Goal: Task Accomplishment & Management: Manage account settings

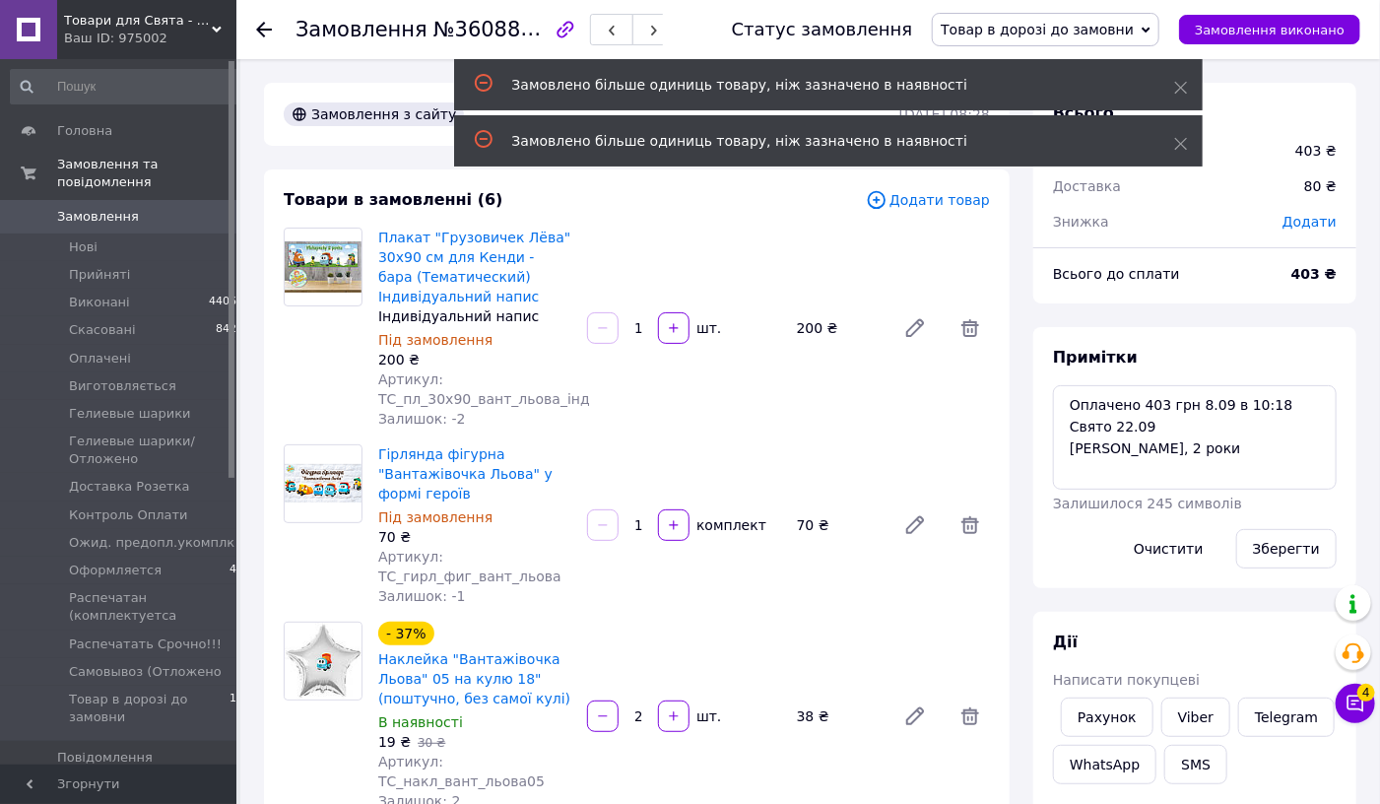
click at [65, 208] on span "Замовлення" at bounding box center [98, 217] width 82 height 18
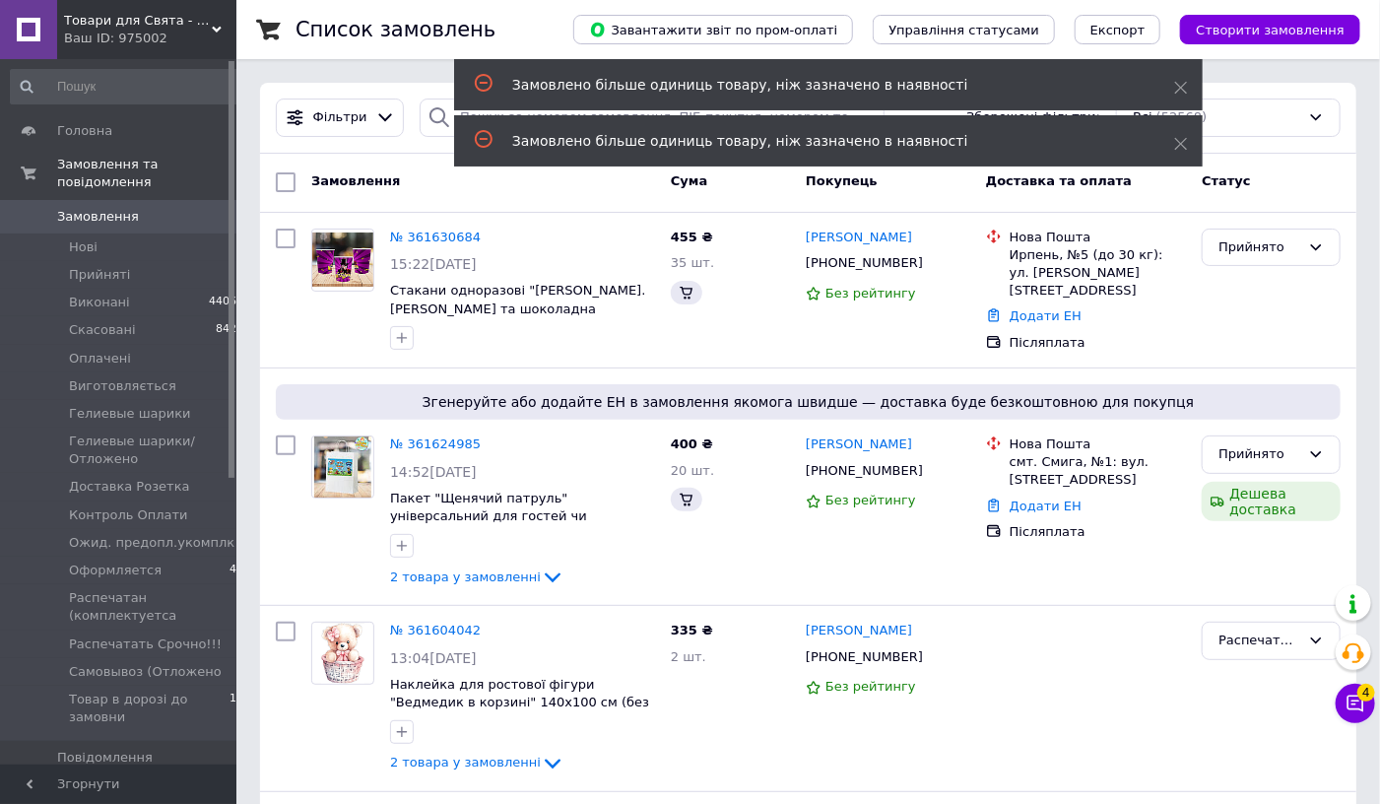
click at [94, 208] on span "Замовлення" at bounding box center [98, 217] width 82 height 18
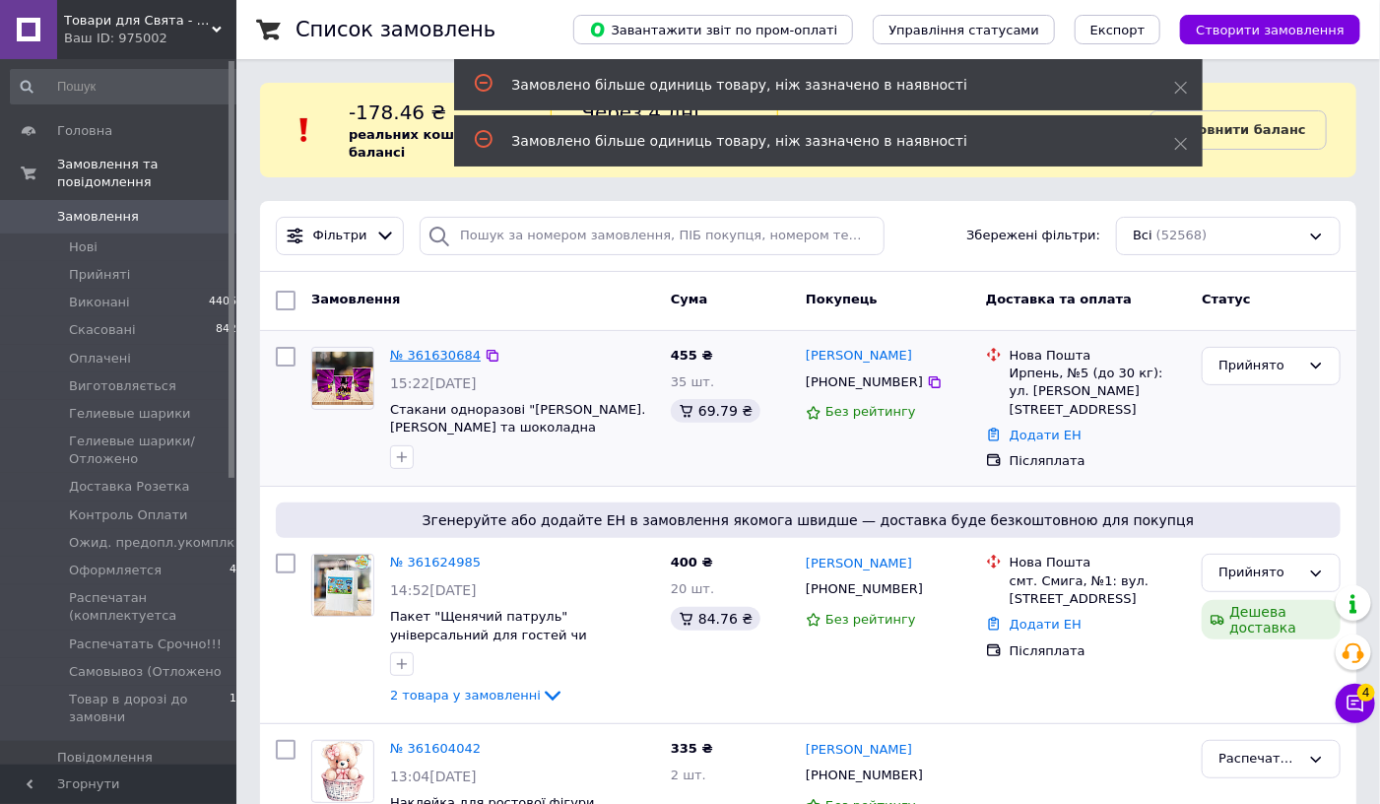
click at [407, 351] on link "№ 361630684" at bounding box center [435, 355] width 91 height 15
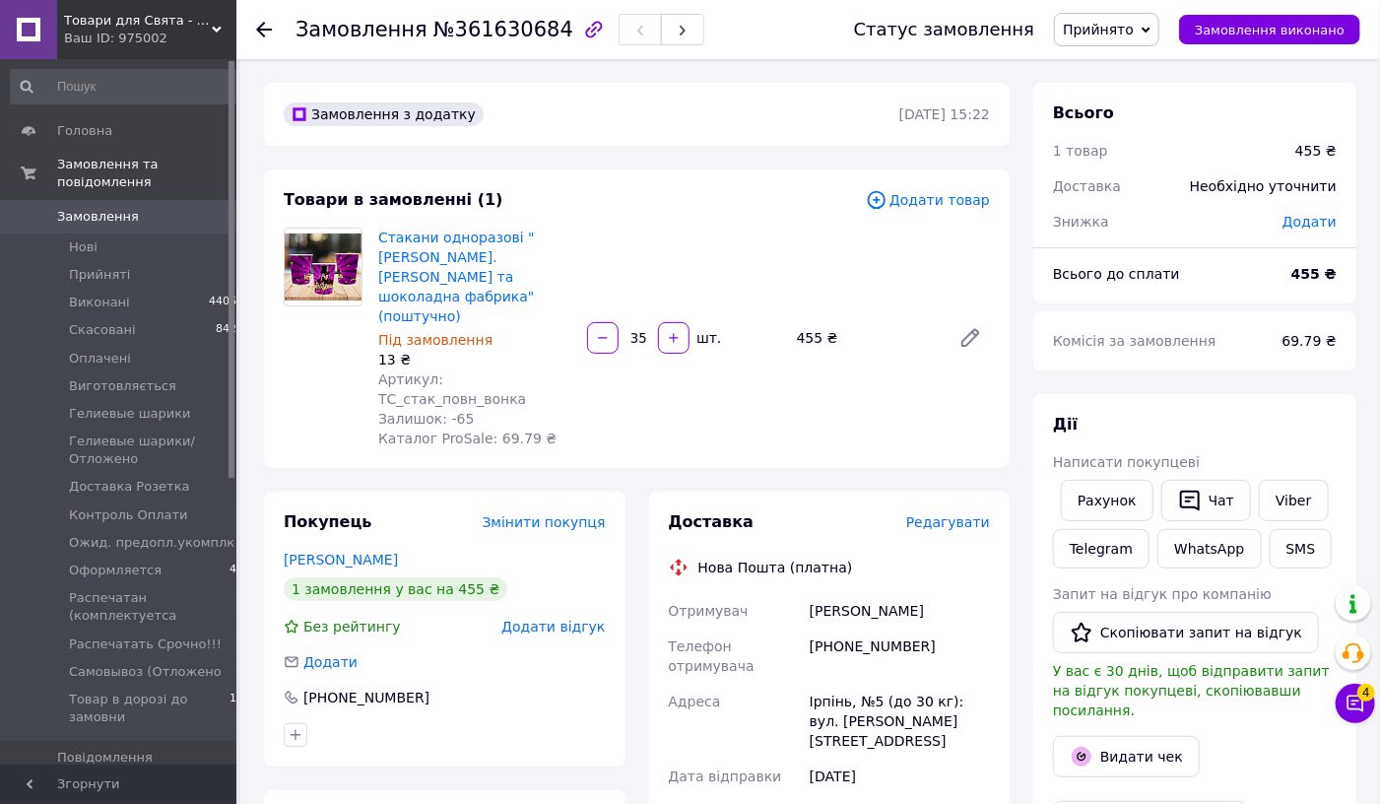
click at [75, 208] on span "Замовлення" at bounding box center [98, 217] width 82 height 18
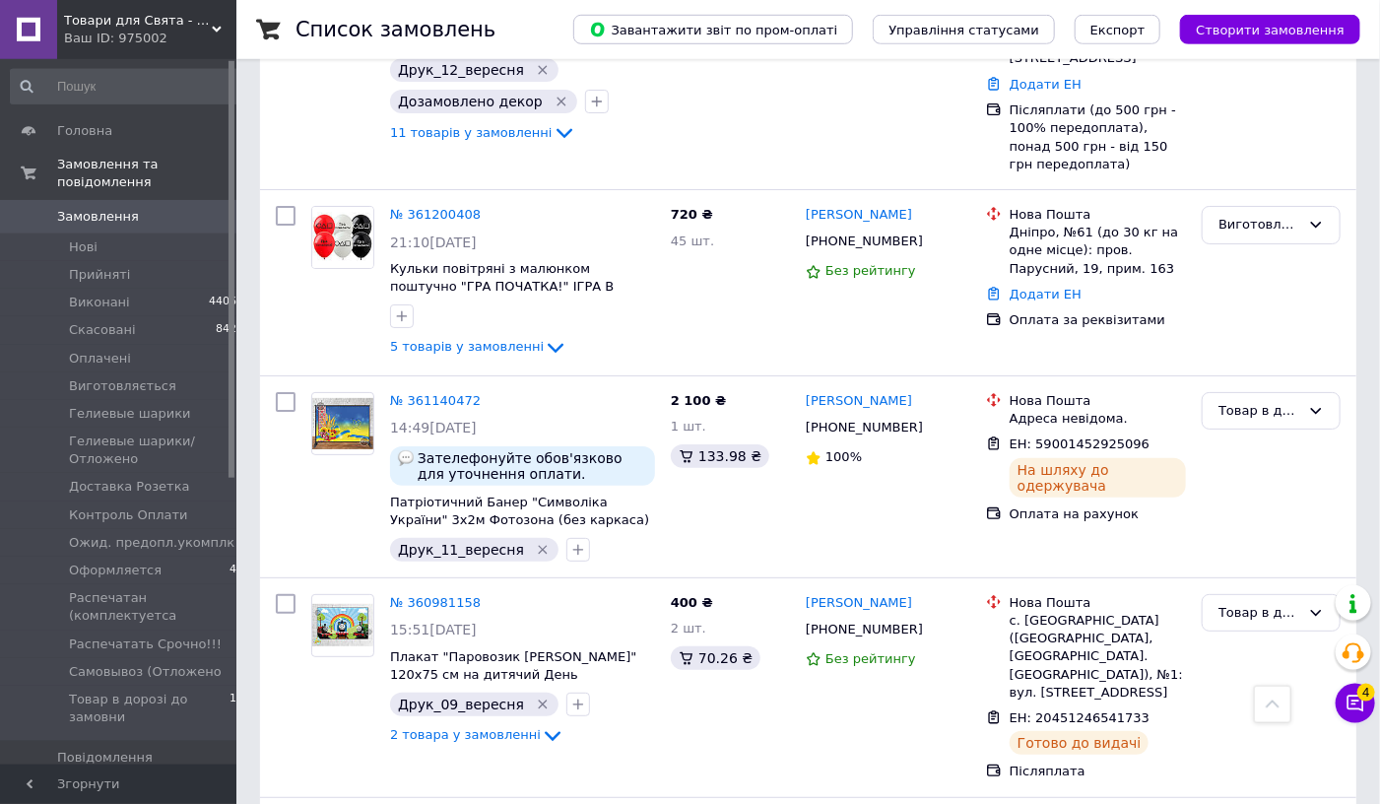
scroll to position [3310, 0]
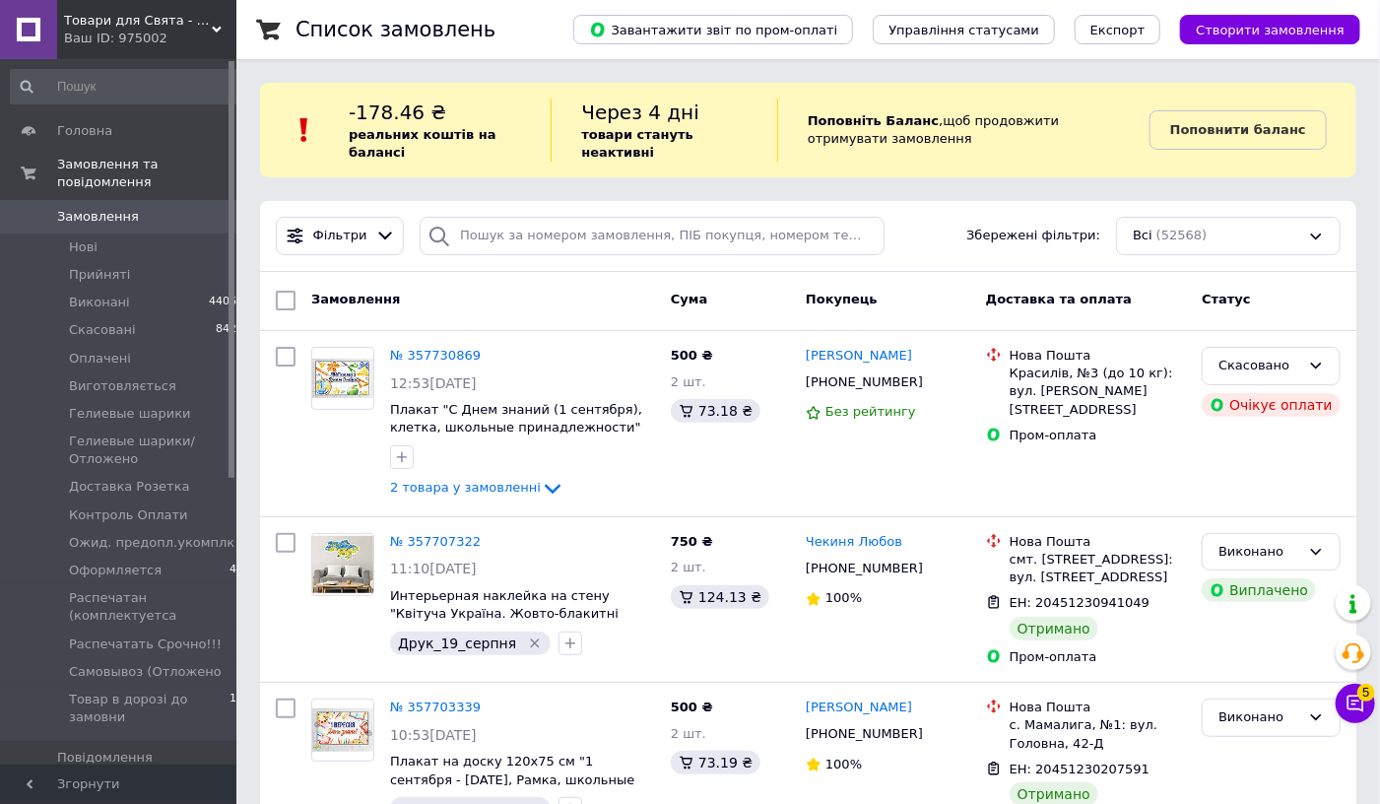
click at [110, 208] on span "Замовлення" at bounding box center [98, 217] width 82 height 18
click at [83, 238] on span "Нові" at bounding box center [83, 247] width 29 height 18
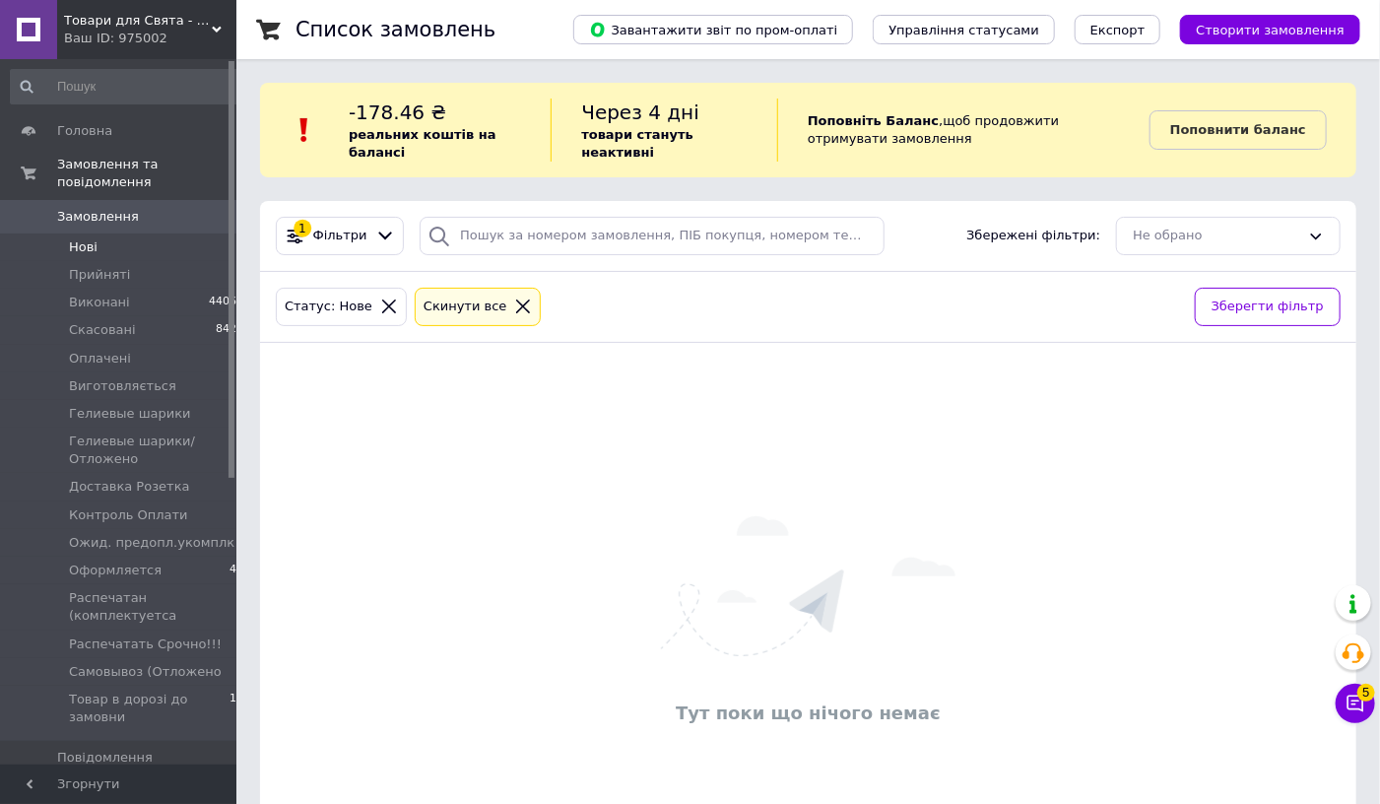
click at [88, 208] on span "Замовлення" at bounding box center [98, 217] width 82 height 18
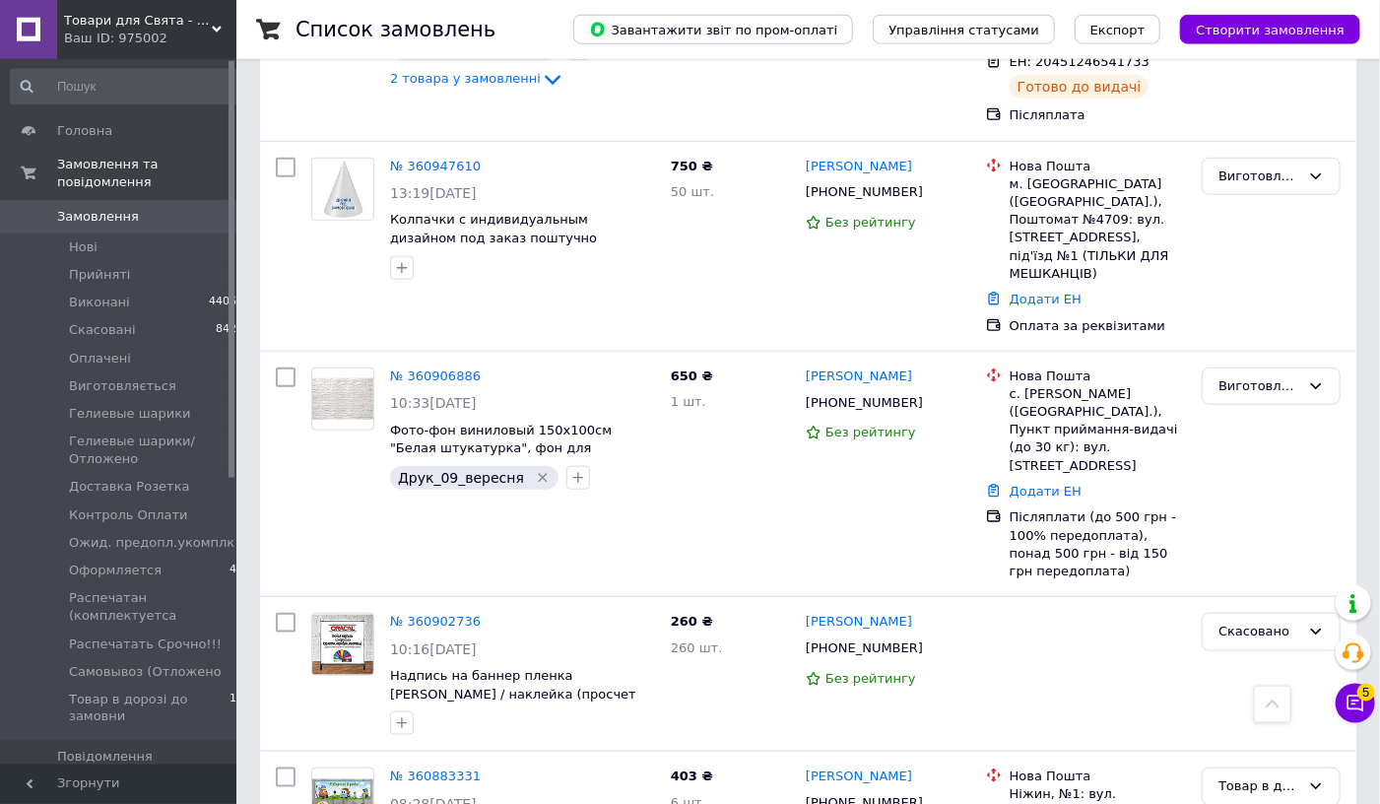
scroll to position [4011, 0]
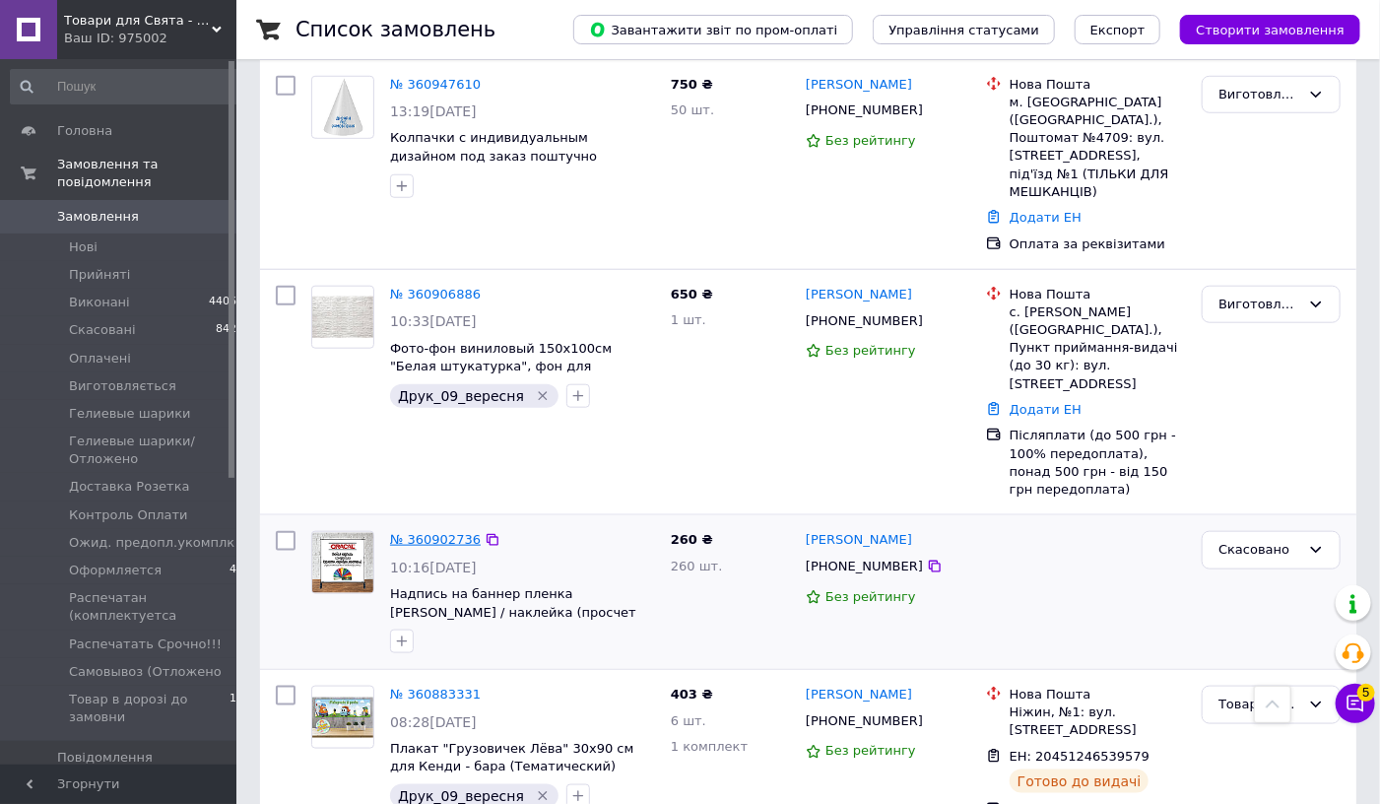
click at [423, 532] on link "№ 360902736" at bounding box center [435, 539] width 91 height 15
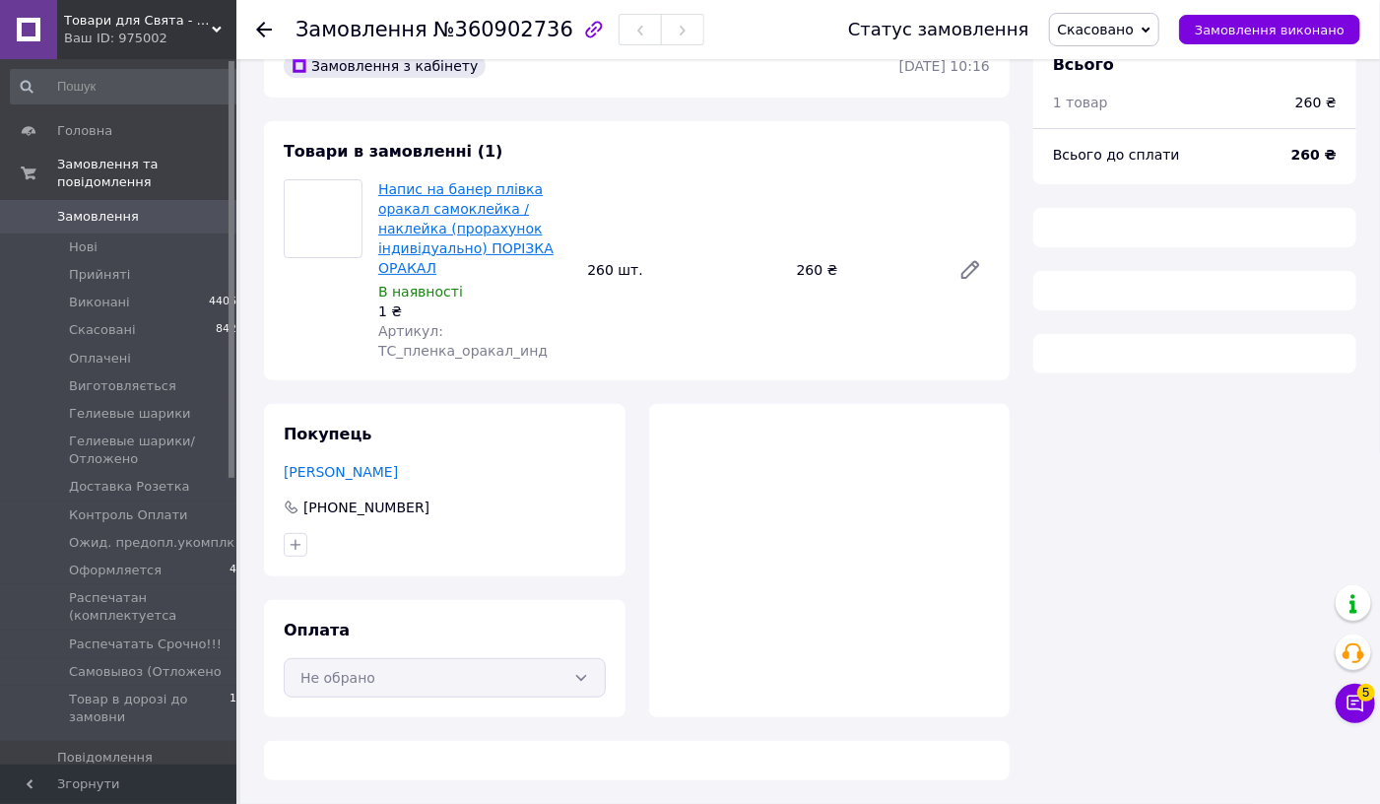
scroll to position [30, 0]
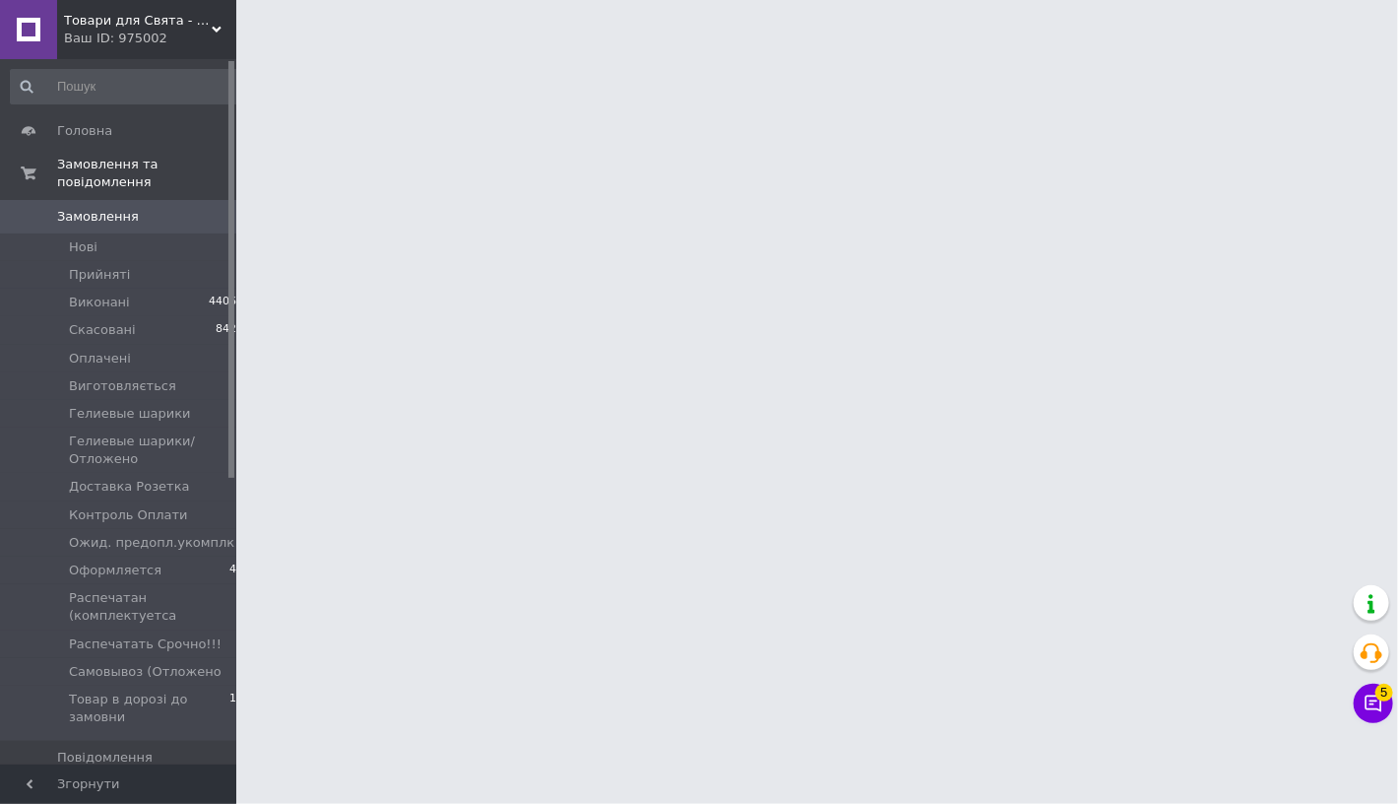
click at [82, 208] on span "Замовлення" at bounding box center [98, 217] width 82 height 18
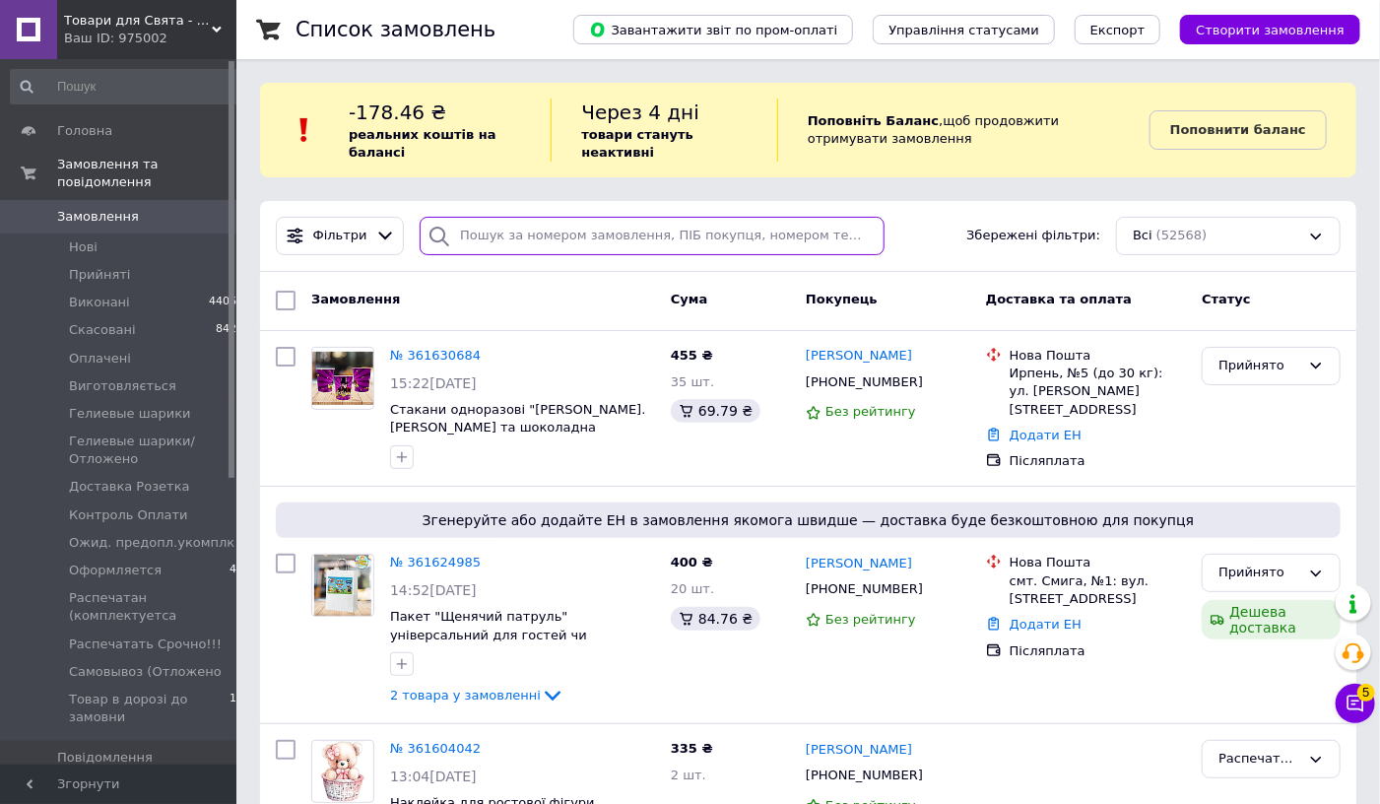
click at [497, 245] on input "search" at bounding box center [652, 236] width 465 height 38
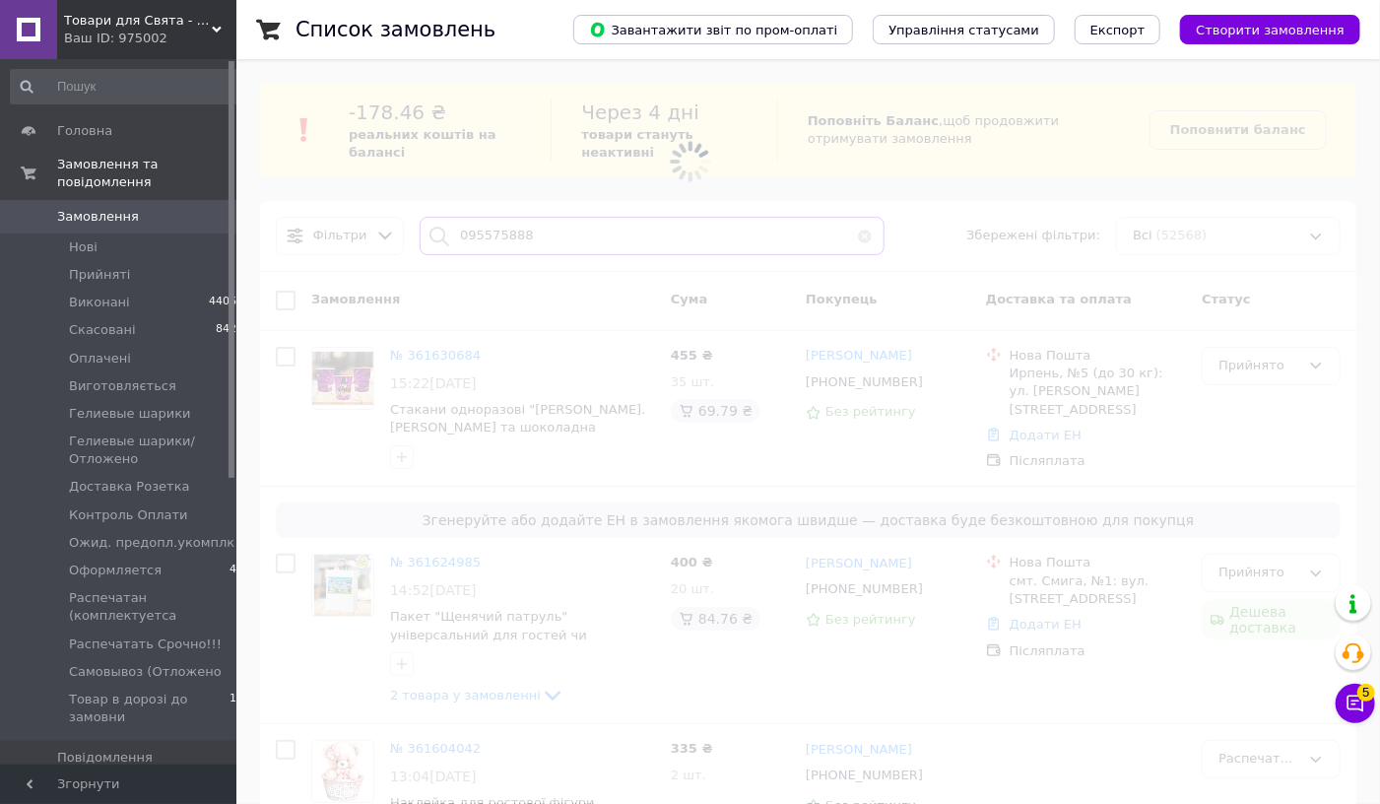
type input "0955758885"
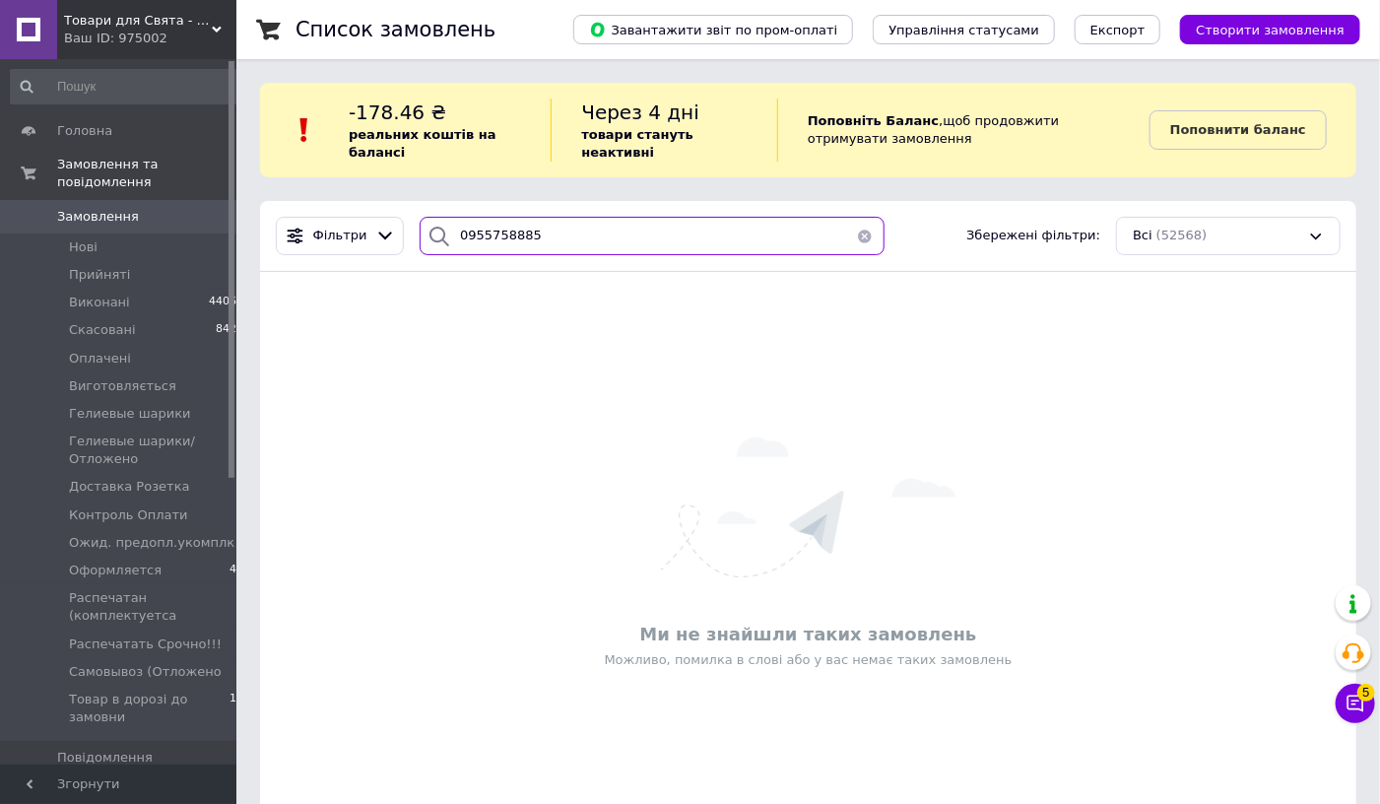
click at [506, 231] on input "0955758885" at bounding box center [652, 236] width 465 height 38
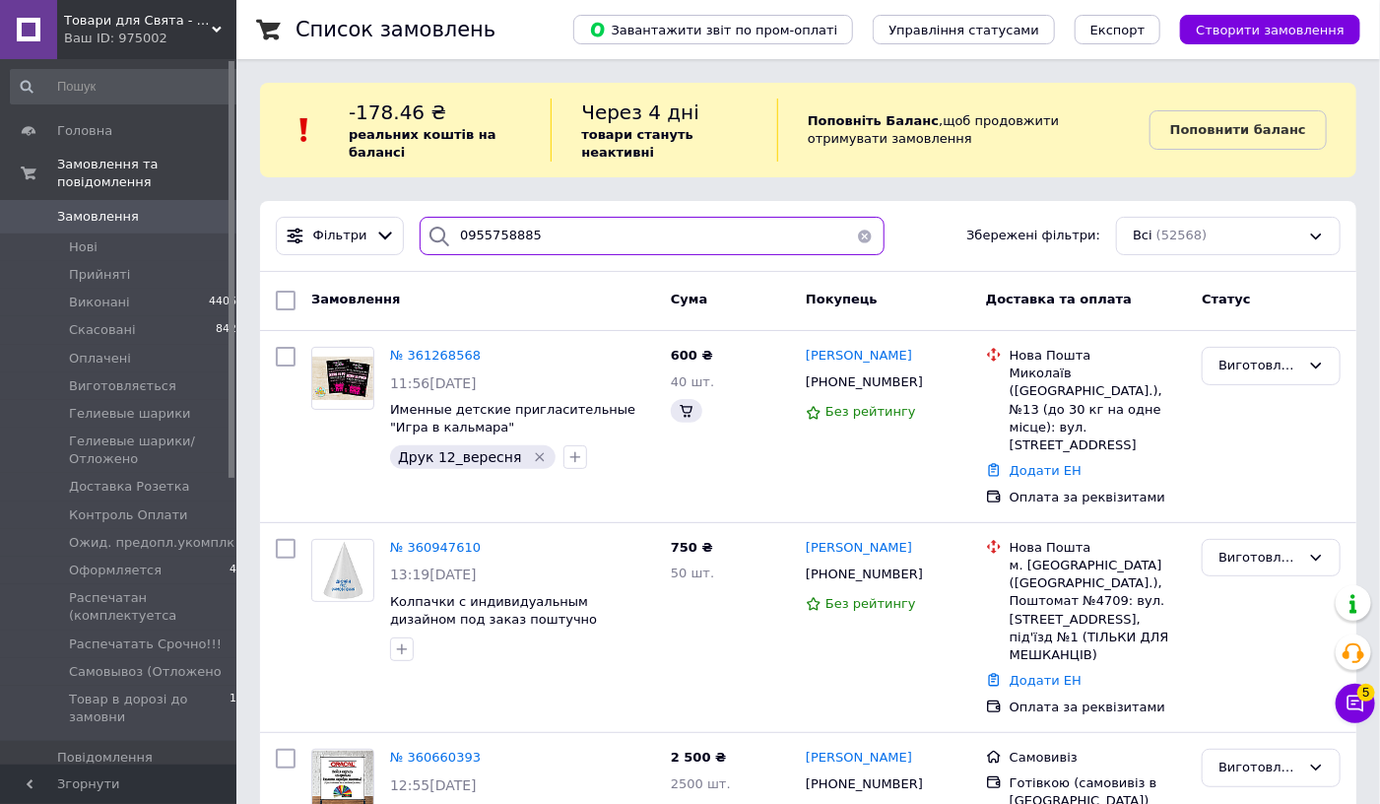
click at [506, 231] on input "0955758885" at bounding box center [652, 236] width 465 height 38
click at [463, 251] on input "0955758885" at bounding box center [652, 236] width 465 height 38
click at [474, 249] on input "0955758885" at bounding box center [652, 236] width 465 height 38
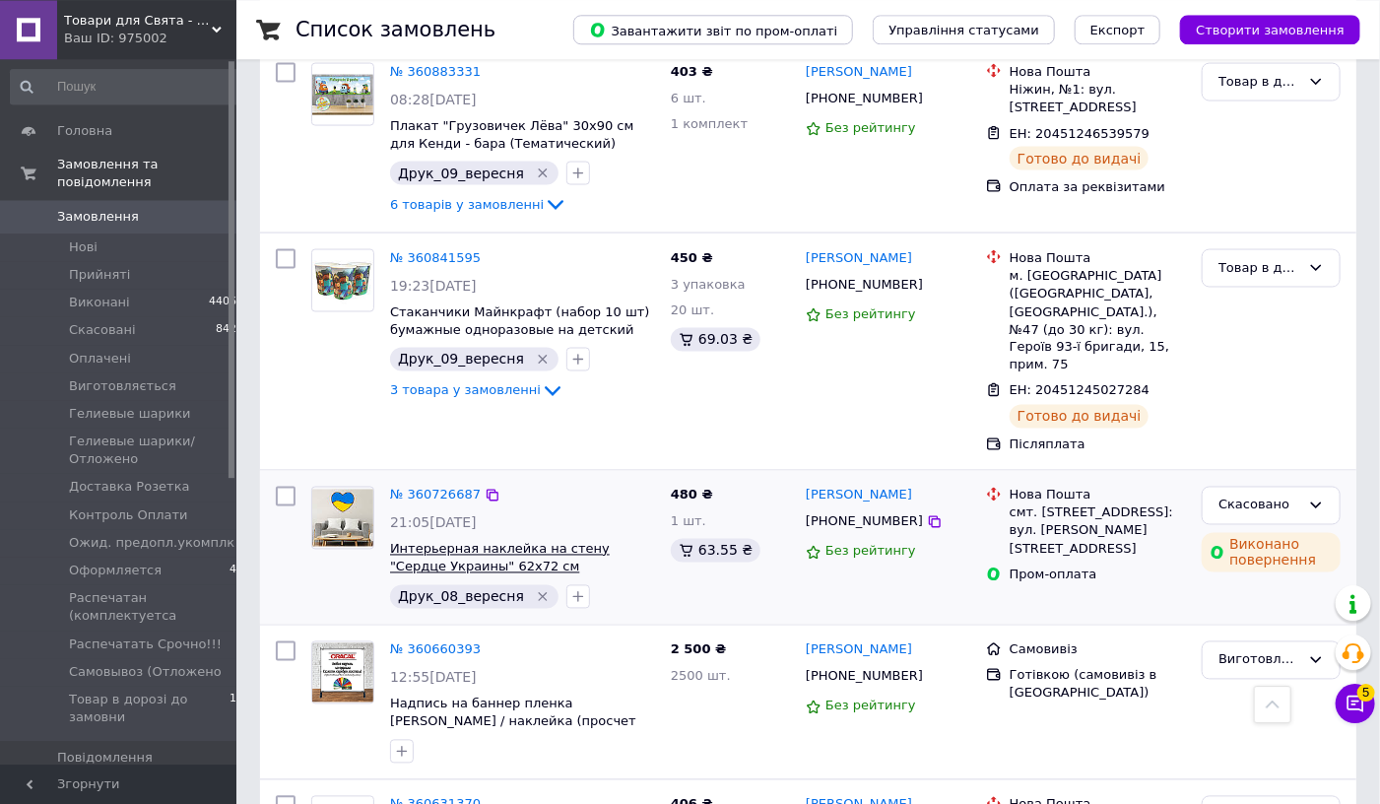
scroll to position [4644, 0]
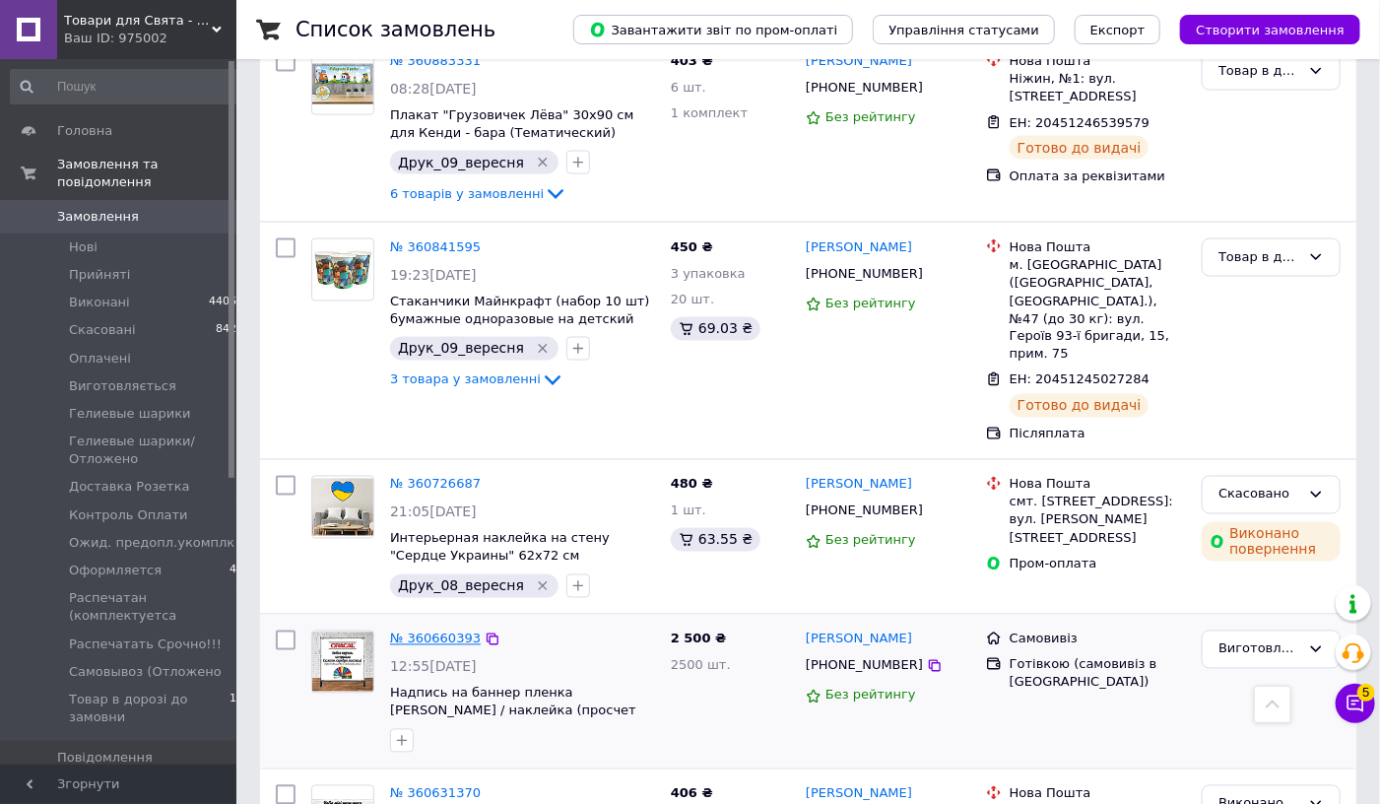
click at [409, 631] on link "№ 360660393" at bounding box center [435, 638] width 91 height 15
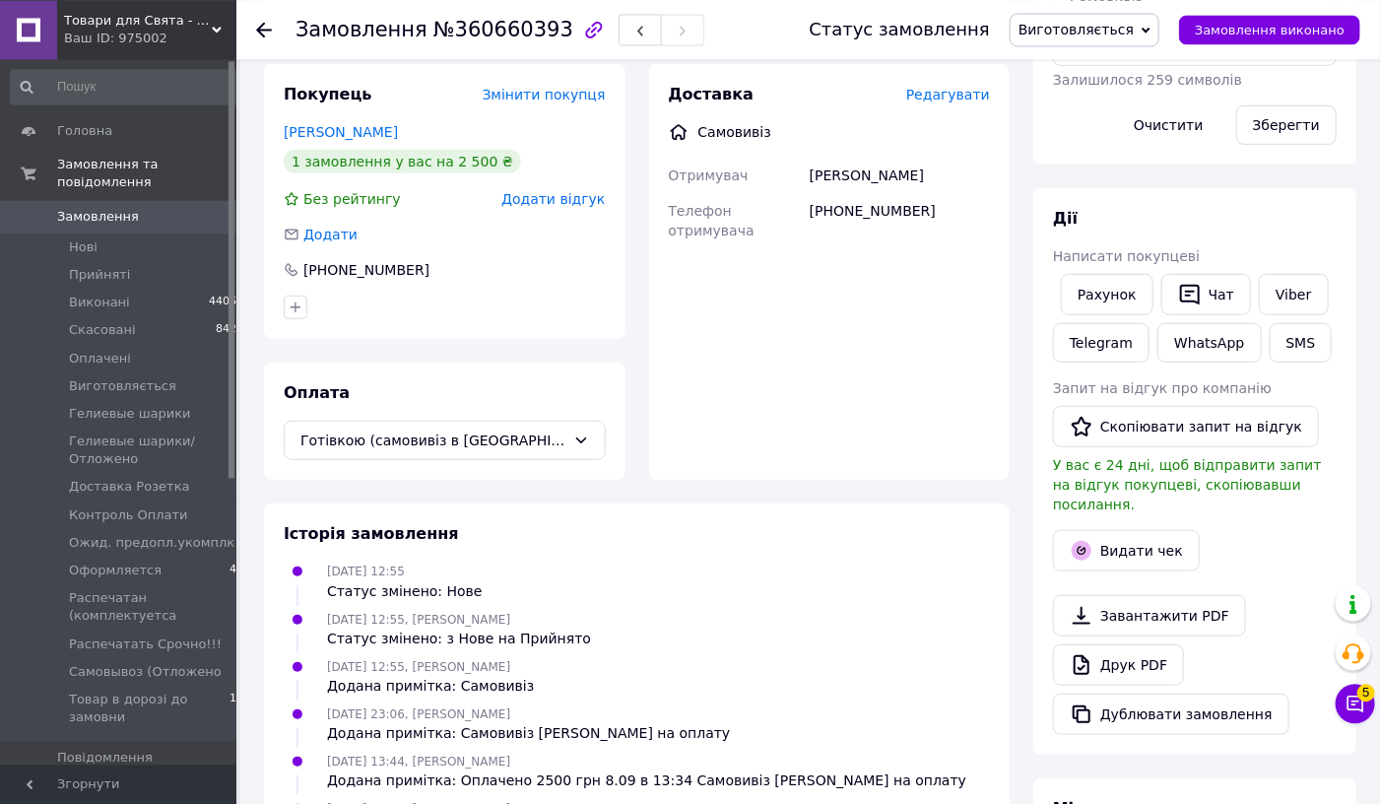
scroll to position [413, 0]
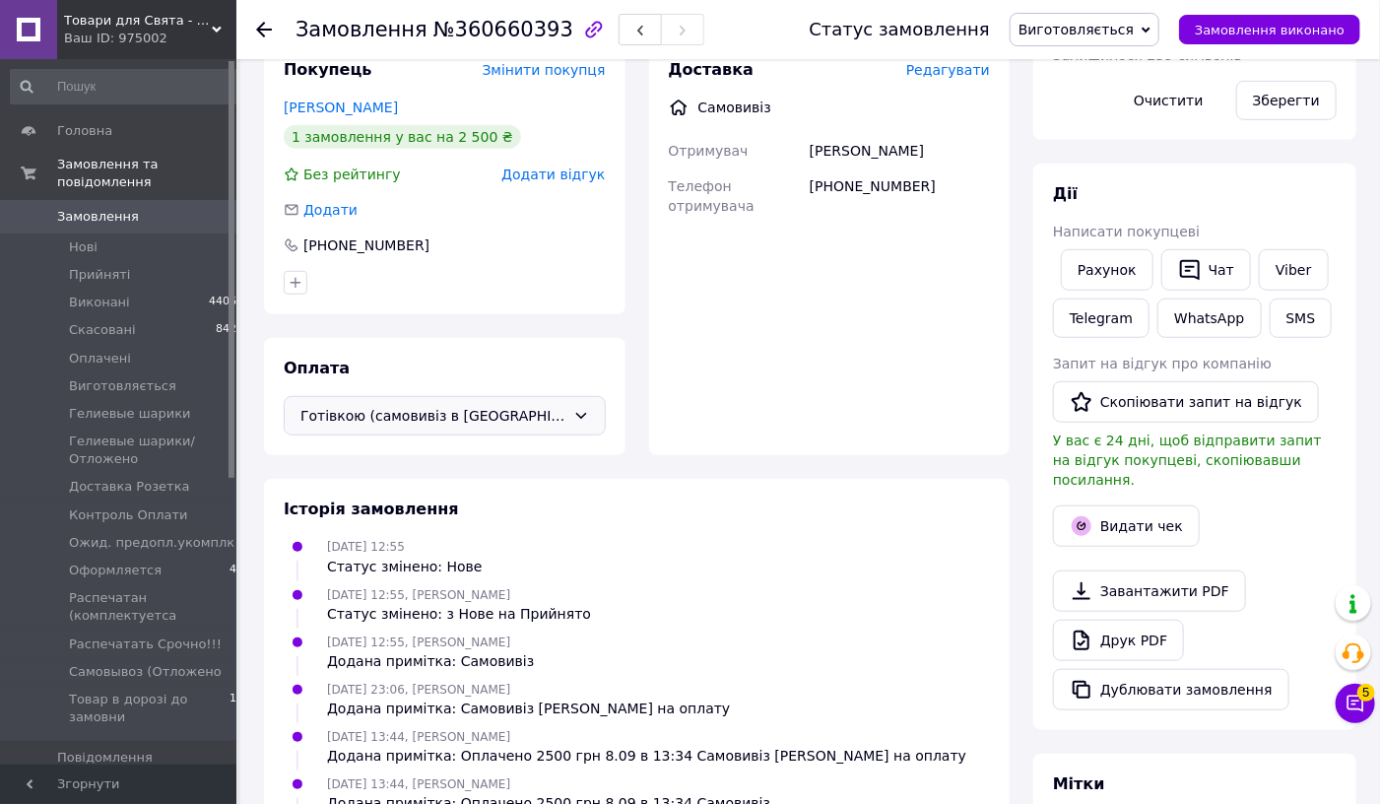
click at [404, 405] on span "Готівкою (самовивіз в [GEOGRAPHIC_DATA])" at bounding box center [432, 416] width 265 height 22
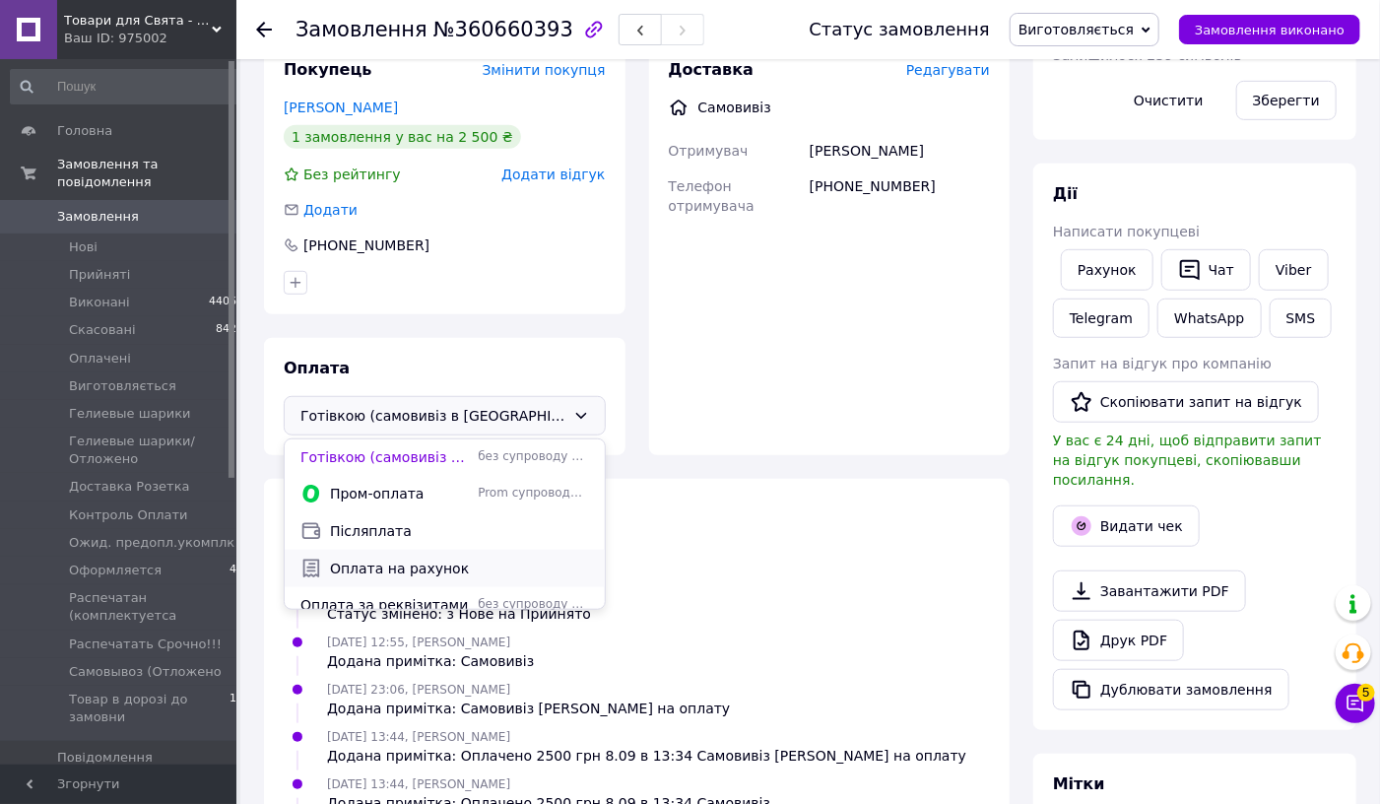
scroll to position [49, 0]
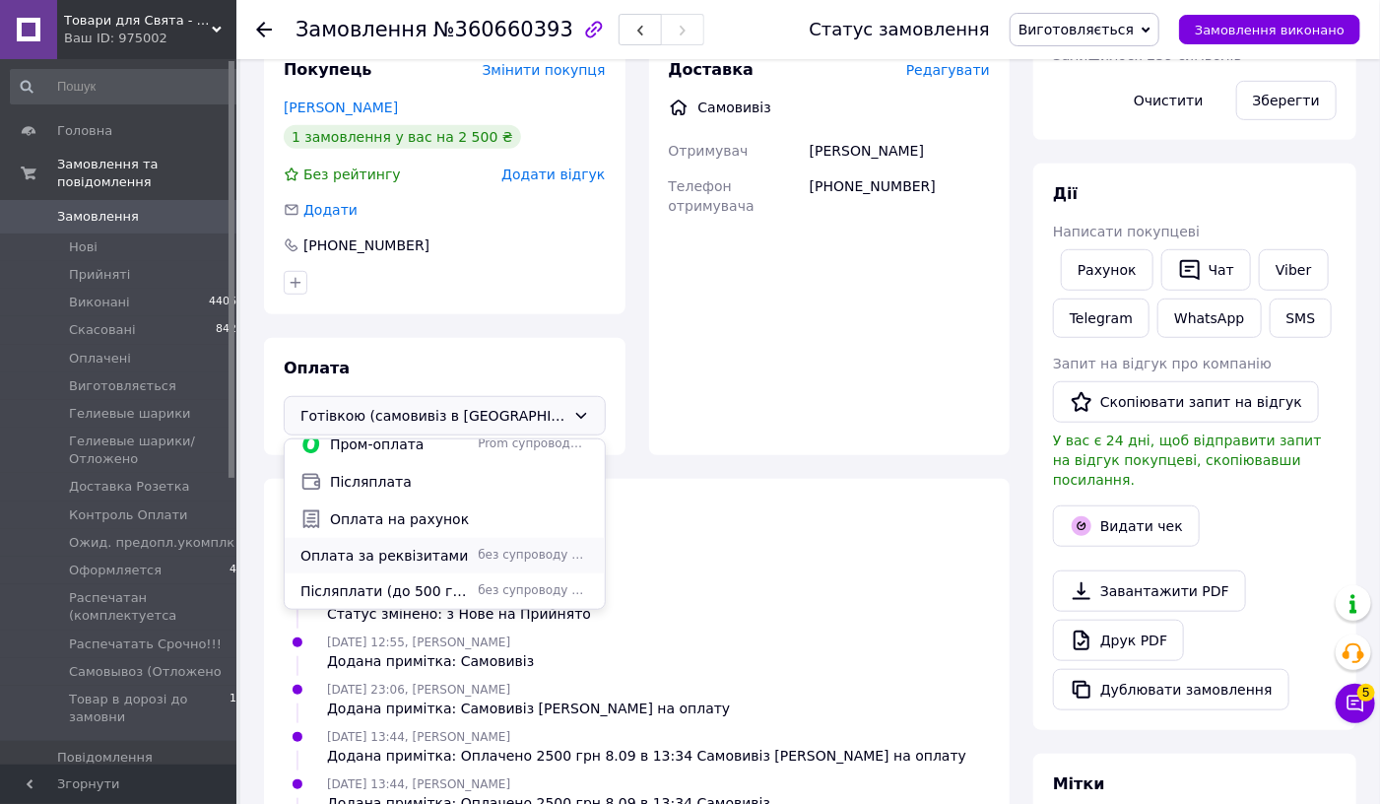
click at [357, 546] on span "Оплата за реквізитами" at bounding box center [384, 556] width 169 height 20
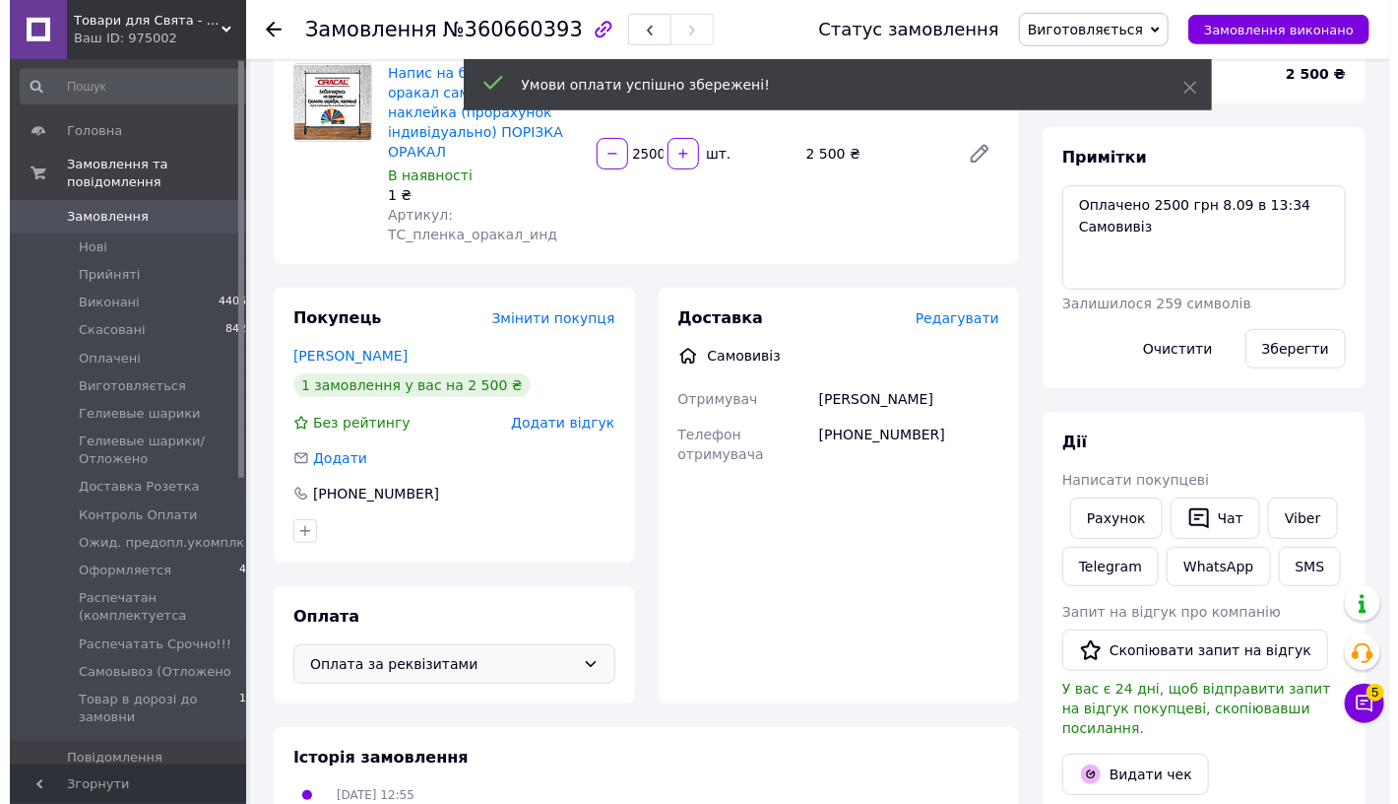
scroll to position [97, 0]
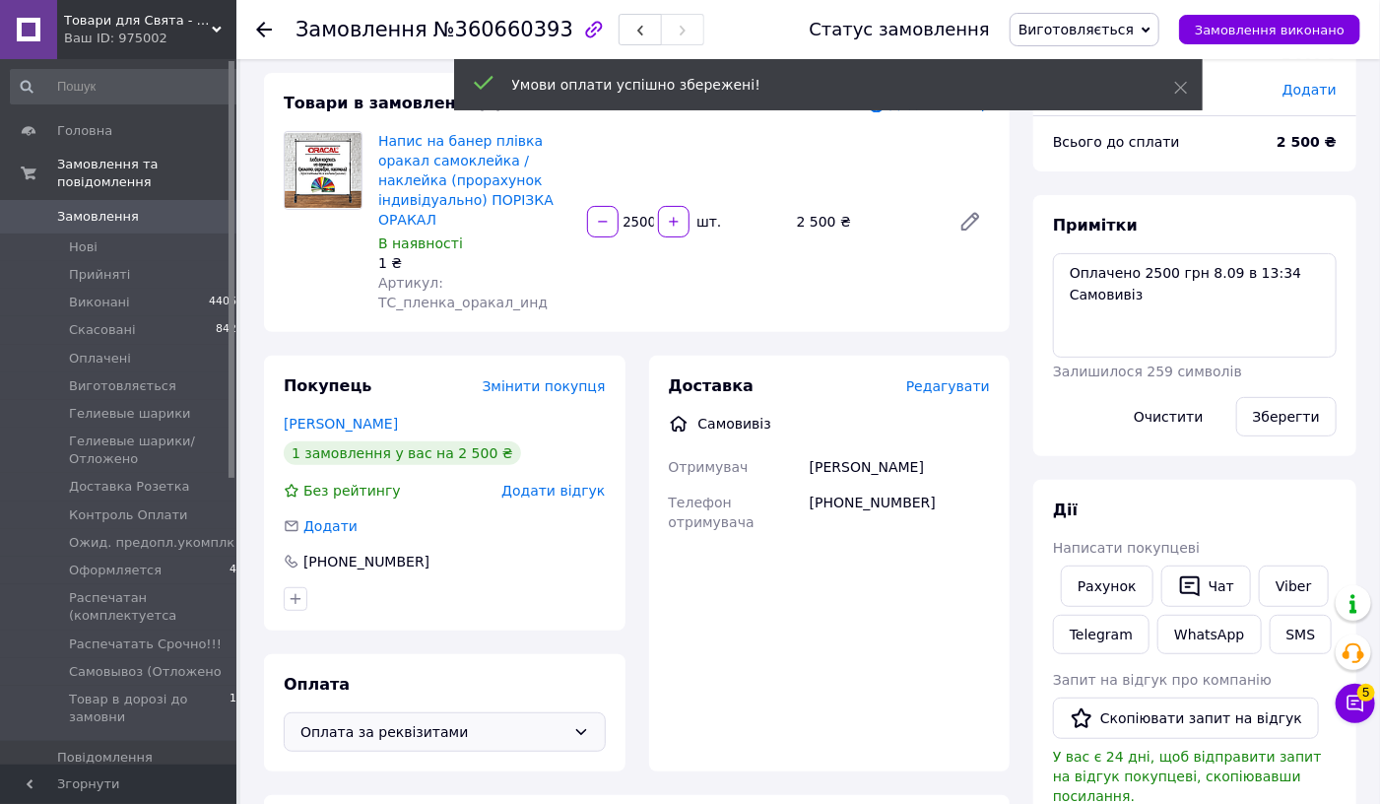
click at [955, 378] on span "Редагувати" at bounding box center [948, 386] width 84 height 16
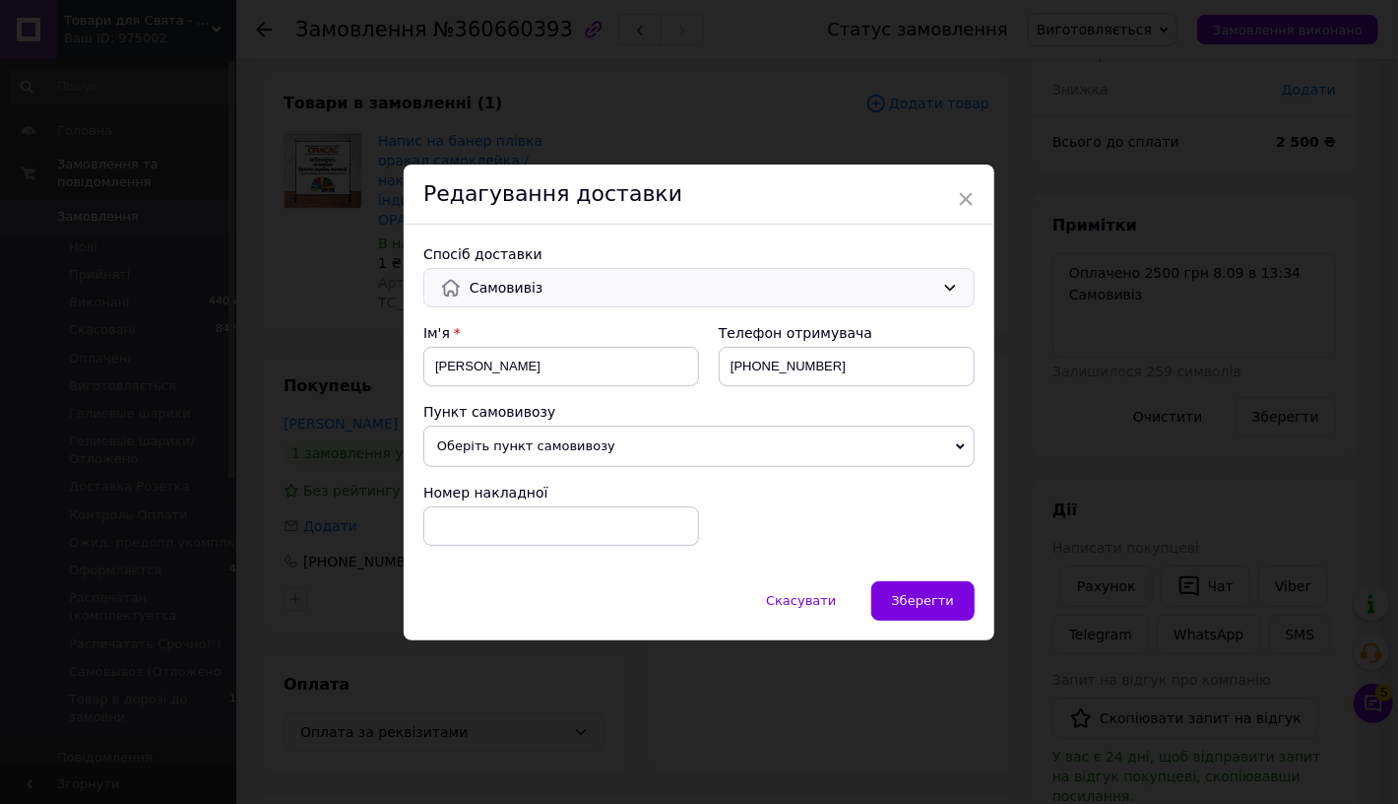
click at [582, 279] on span "Самовивіз" at bounding box center [702, 288] width 465 height 22
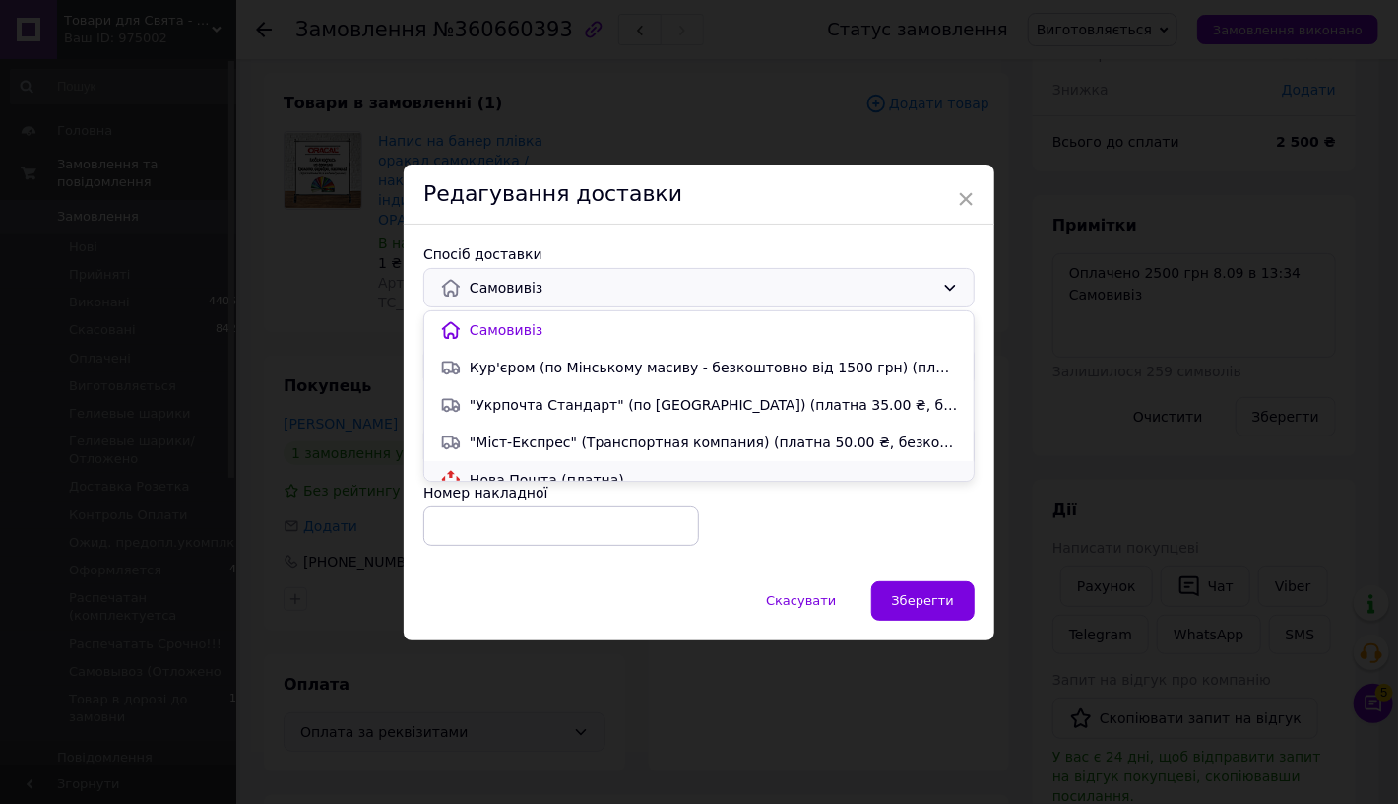
click at [489, 469] on div "Нова Пошта (платна)" at bounding box center [699, 480] width 526 height 22
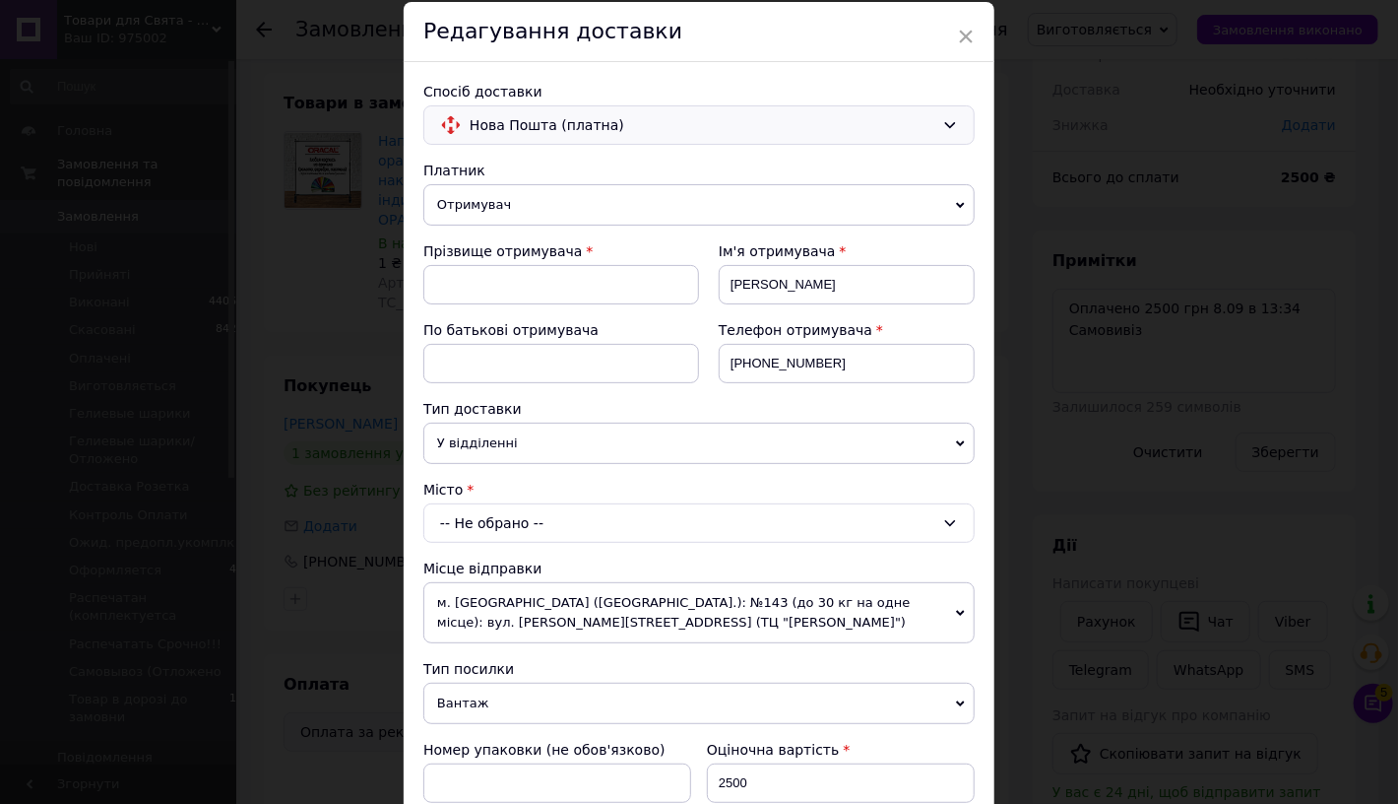
scroll to position [111, 0]
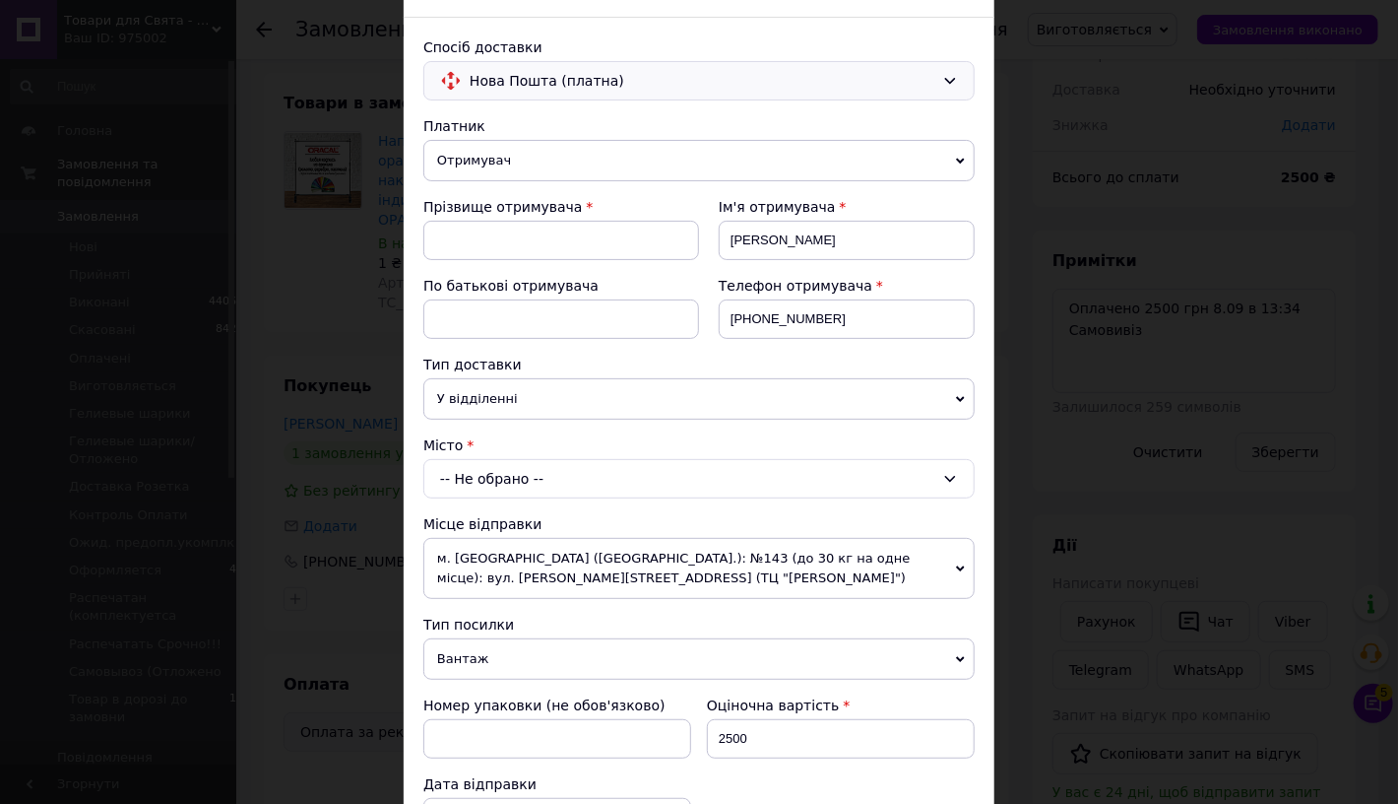
click at [484, 485] on div "-- Не обрано --" at bounding box center [699, 478] width 552 height 39
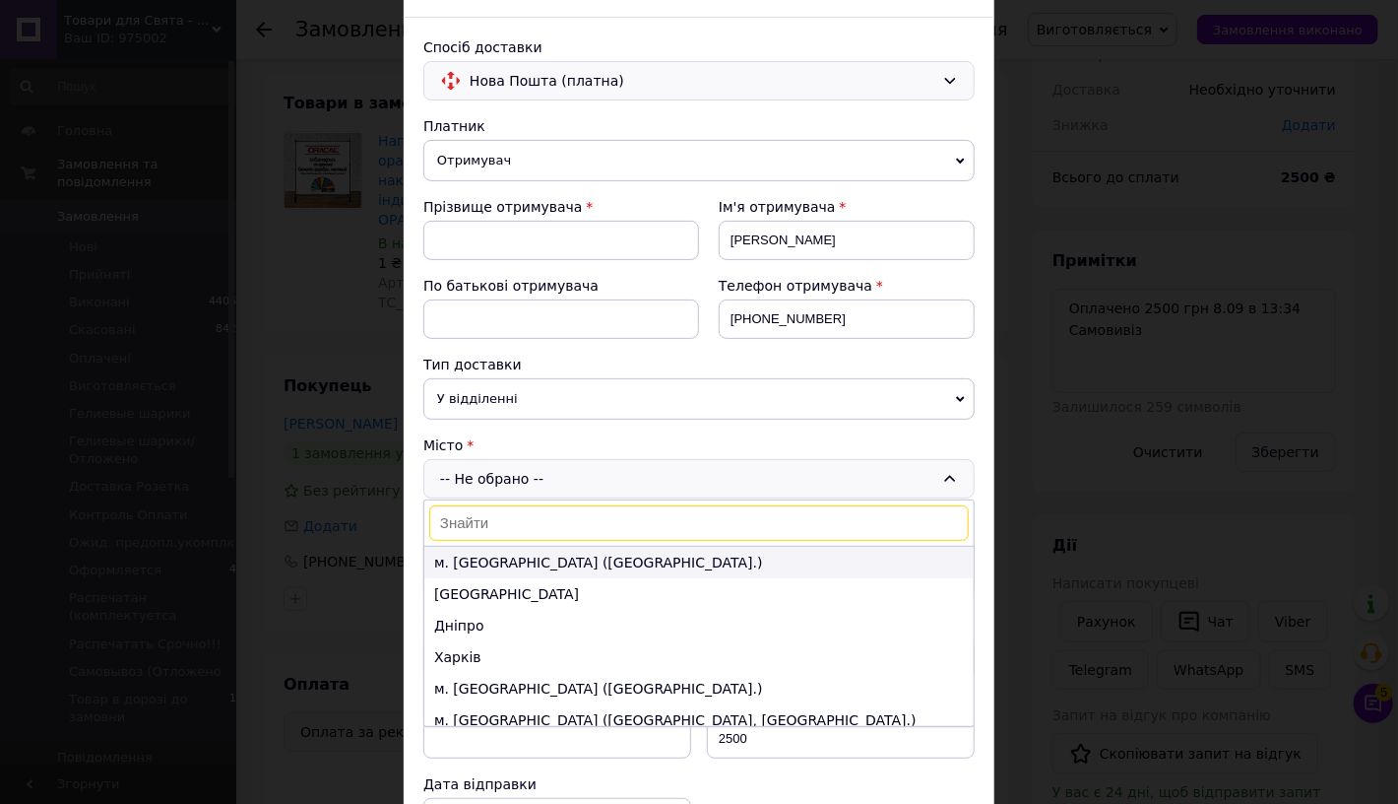
click at [458, 564] on li "м. [GEOGRAPHIC_DATA] ([GEOGRAPHIC_DATA].)" at bounding box center [699, 563] width 550 height 32
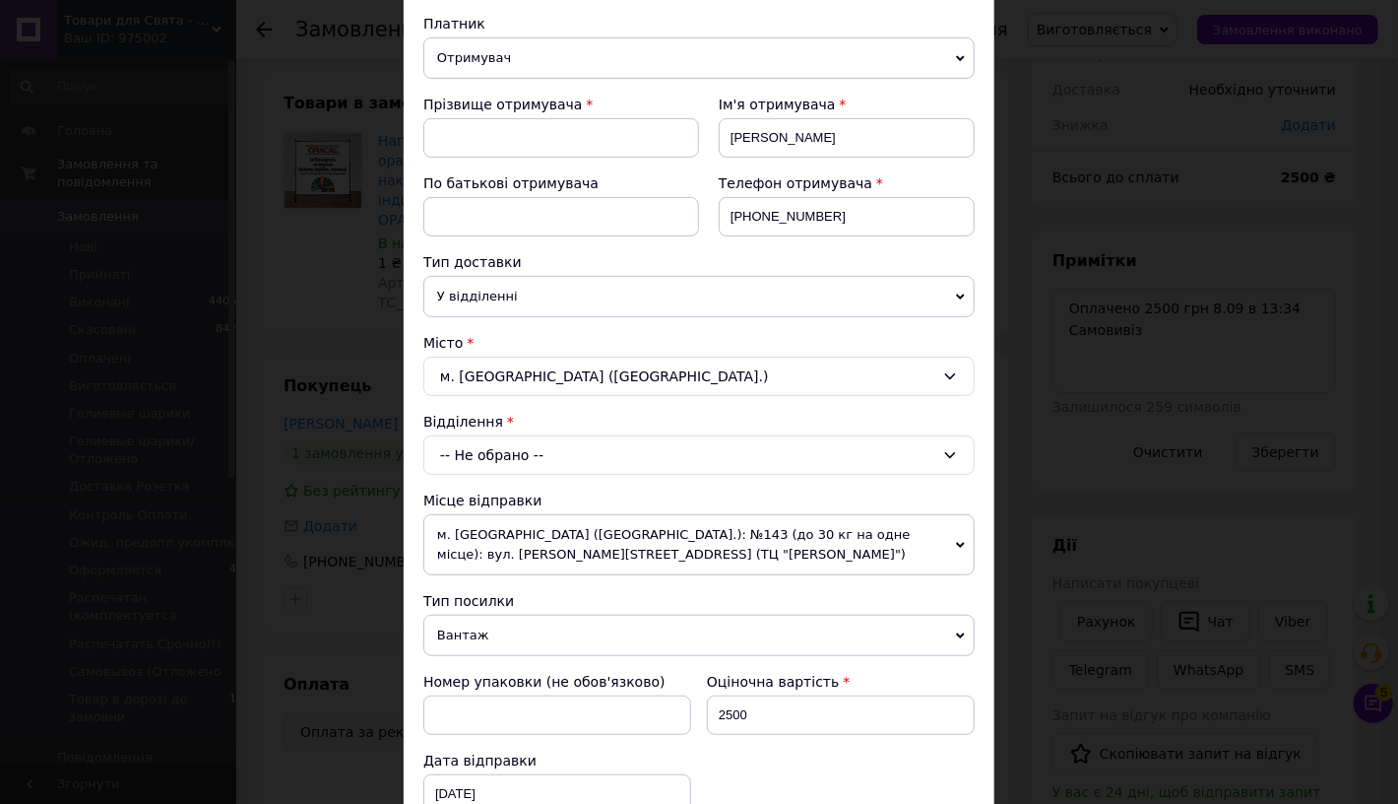
scroll to position [224, 0]
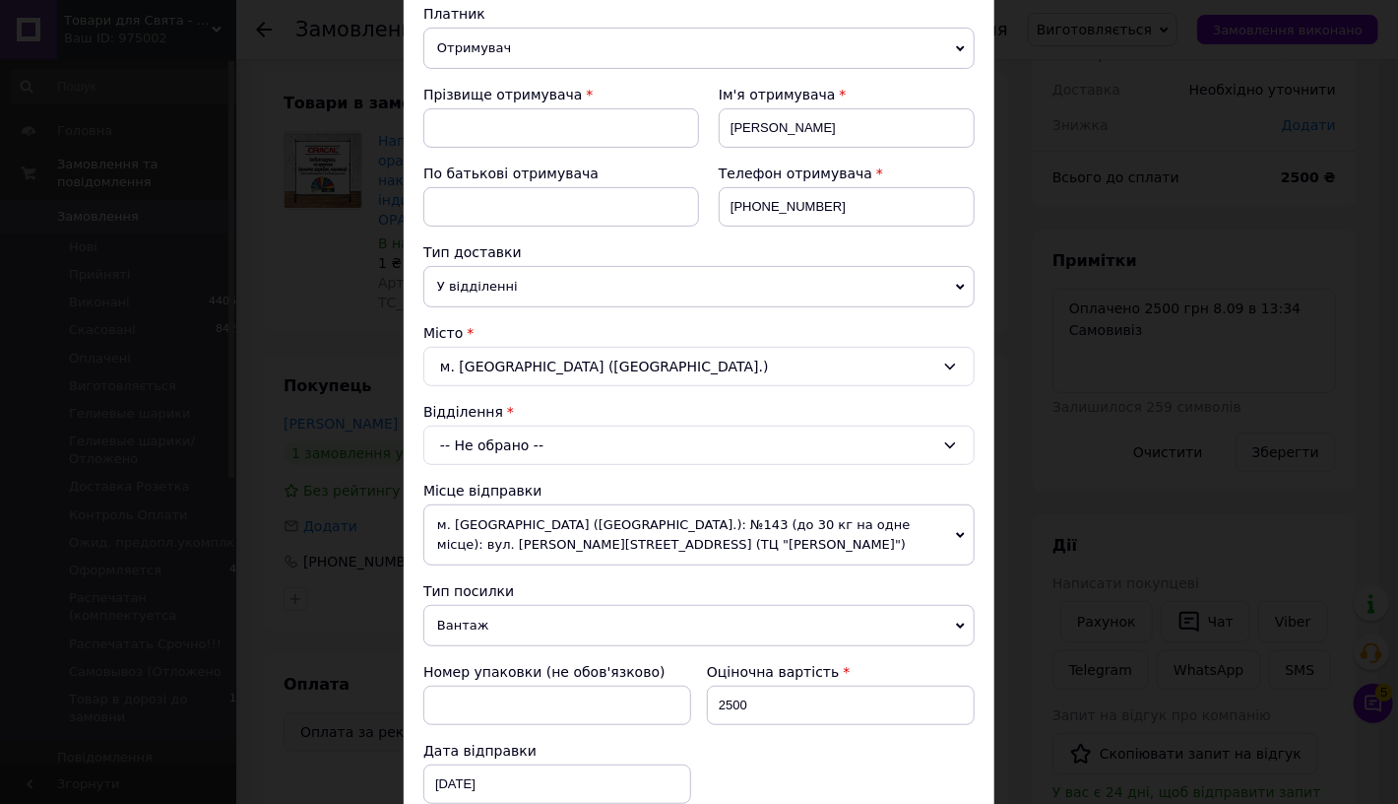
click at [460, 441] on div "-- Не обрано --" at bounding box center [699, 444] width 552 height 39
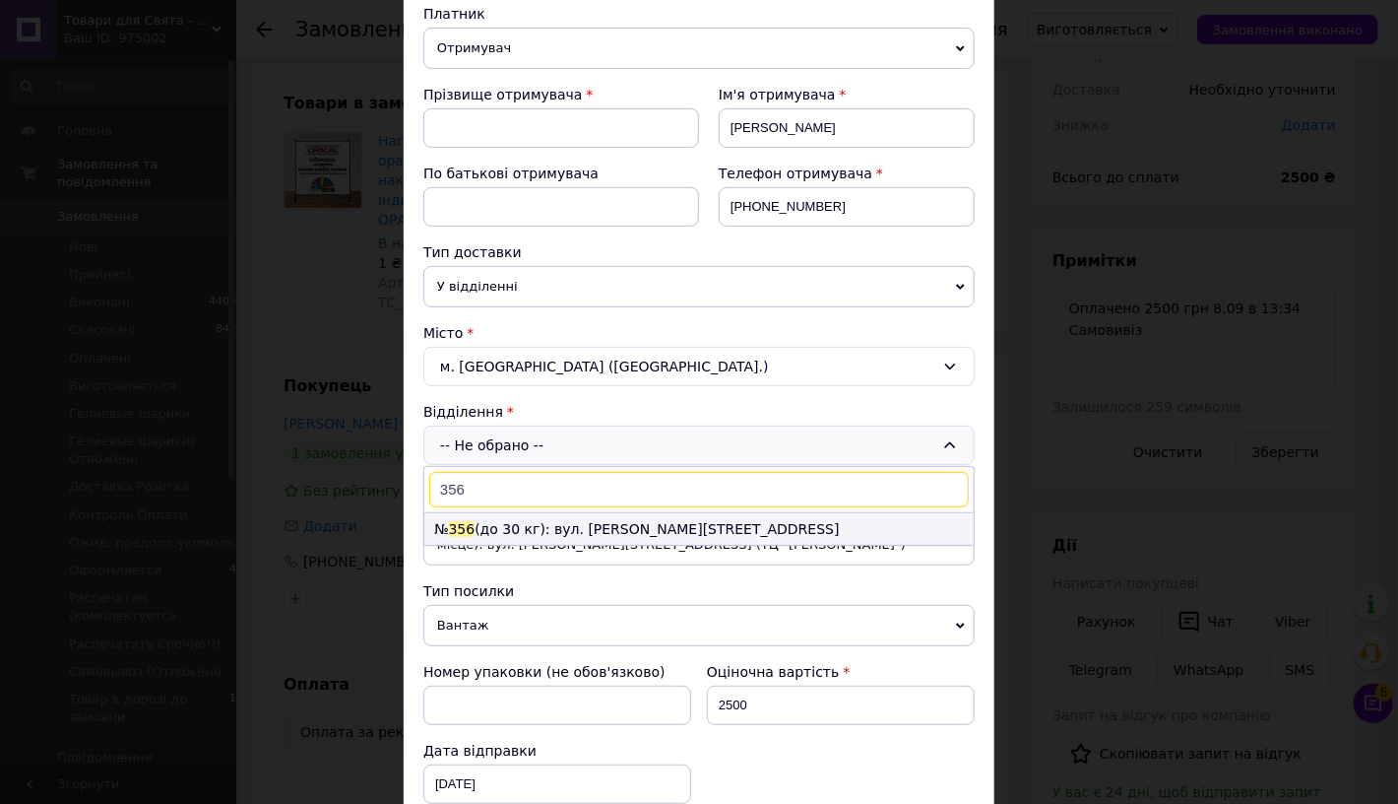
type input "356"
click at [571, 528] on li "№ 356 (до 30 кг): вул. [PERSON_NAME][STREET_ADDRESS]" at bounding box center [699, 529] width 550 height 32
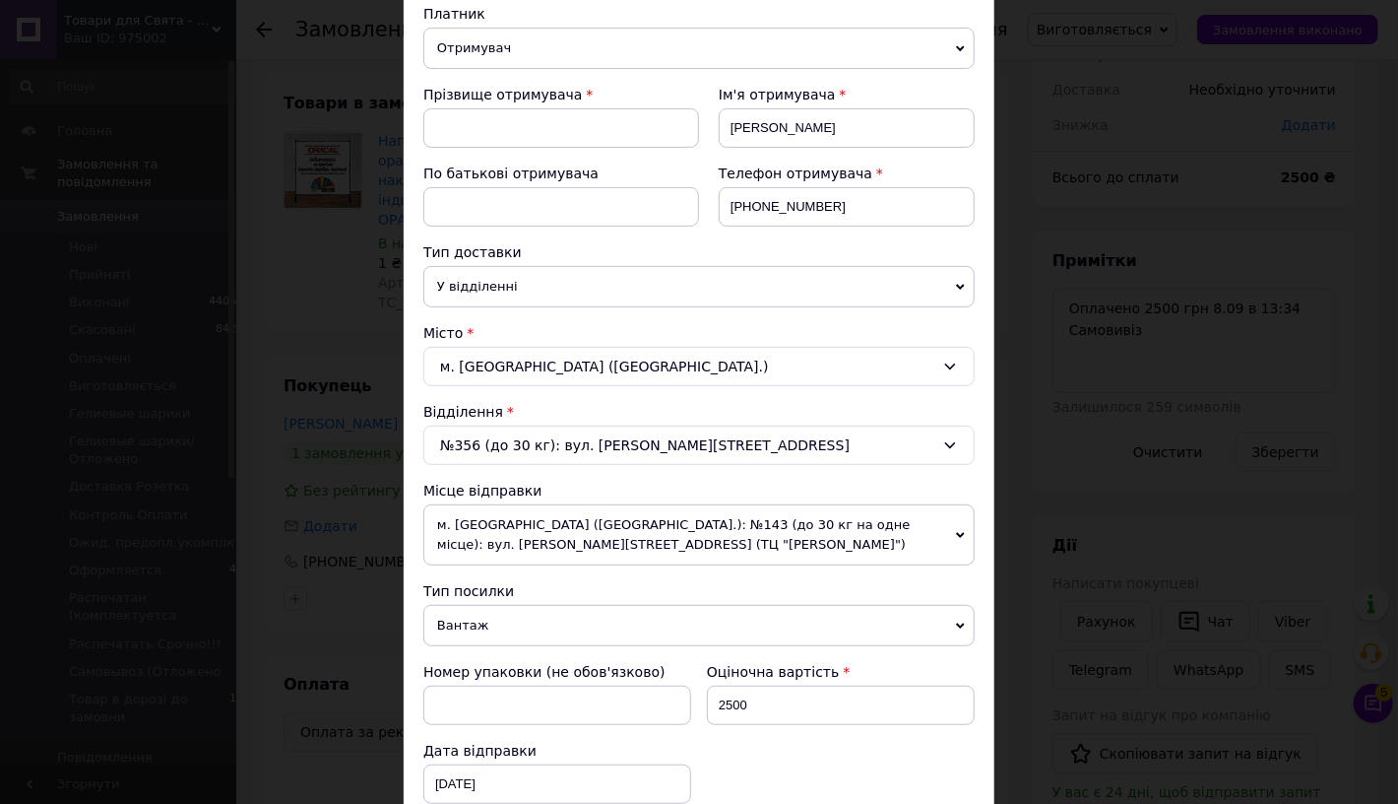
click at [544, 531] on span "м. [GEOGRAPHIC_DATA] ([GEOGRAPHIC_DATA].): №143 (до 30 кг на одне місце): вул. …" at bounding box center [699, 534] width 552 height 61
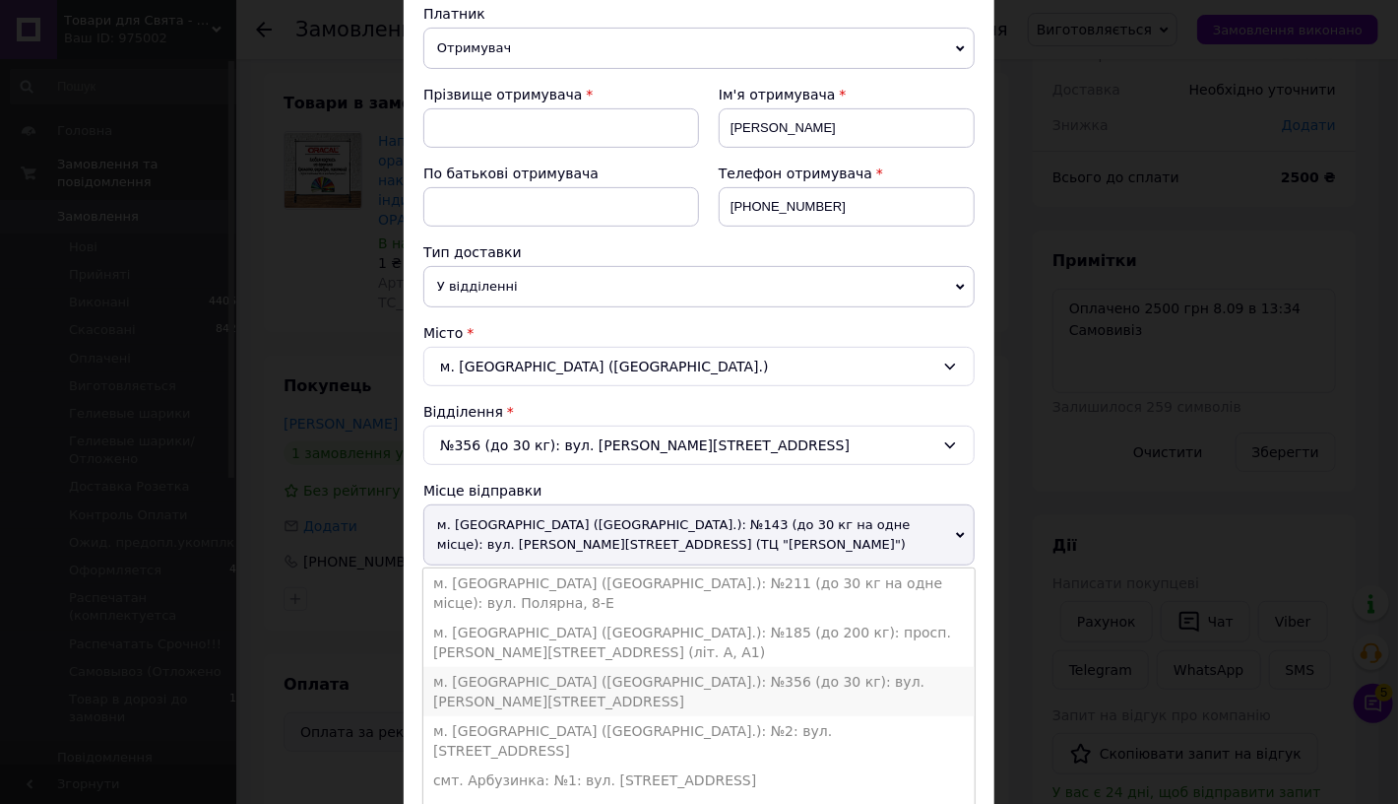
click at [549, 667] on li "м. [GEOGRAPHIC_DATA] ([GEOGRAPHIC_DATA].): №356 (до 30 кг): вул. [PERSON_NAME][…" at bounding box center [699, 691] width 552 height 49
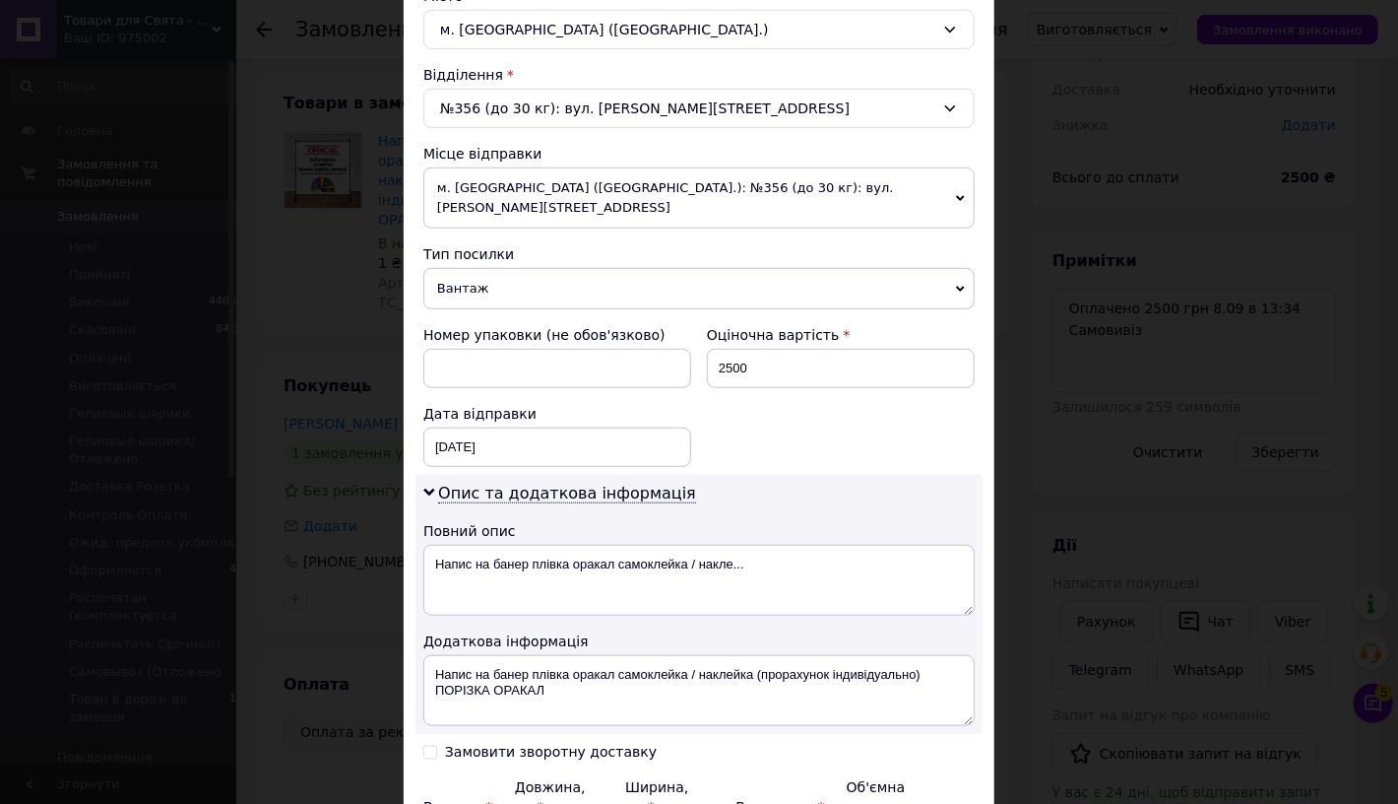
scroll to position [762, 0]
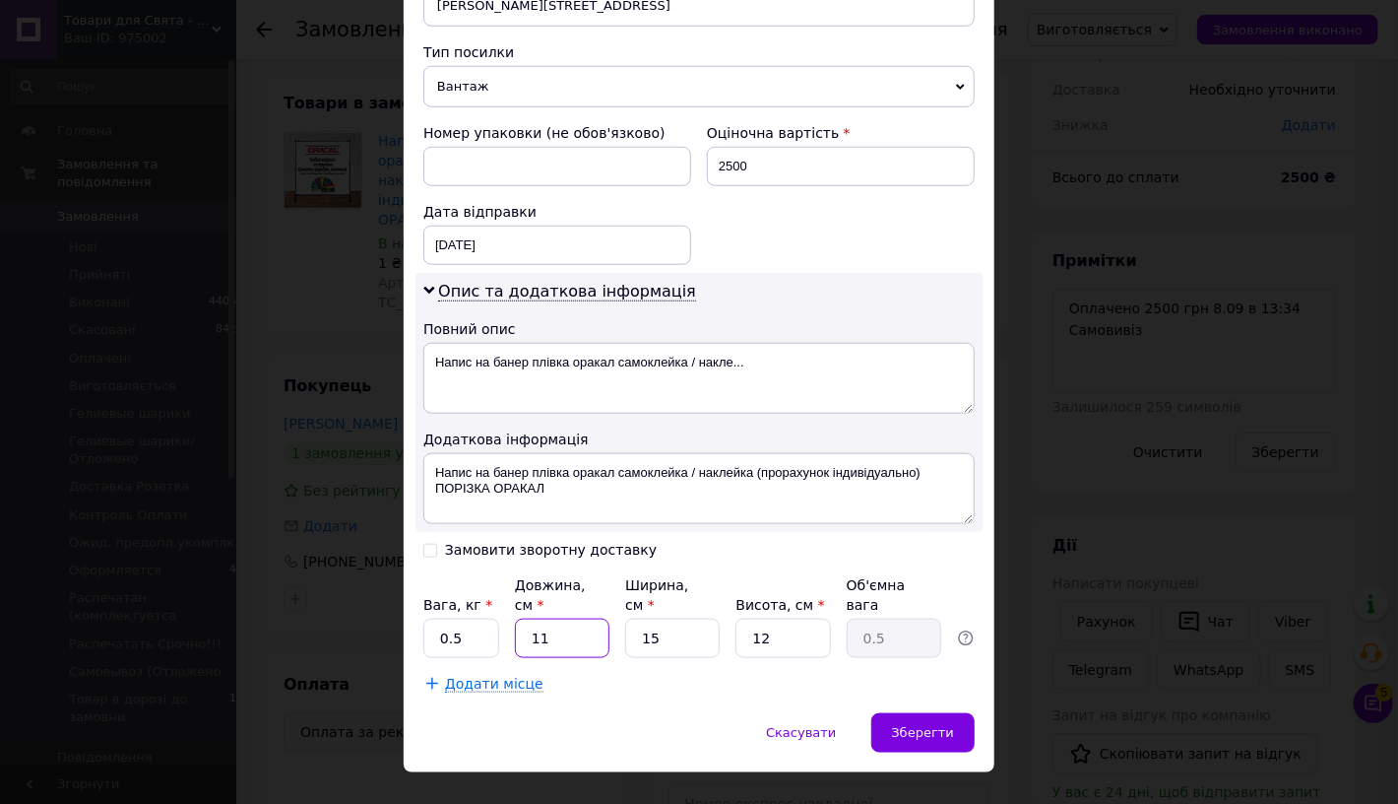
click at [554, 618] on input "11" at bounding box center [562, 637] width 95 height 39
type input "1"
type input "0.1"
type input "10"
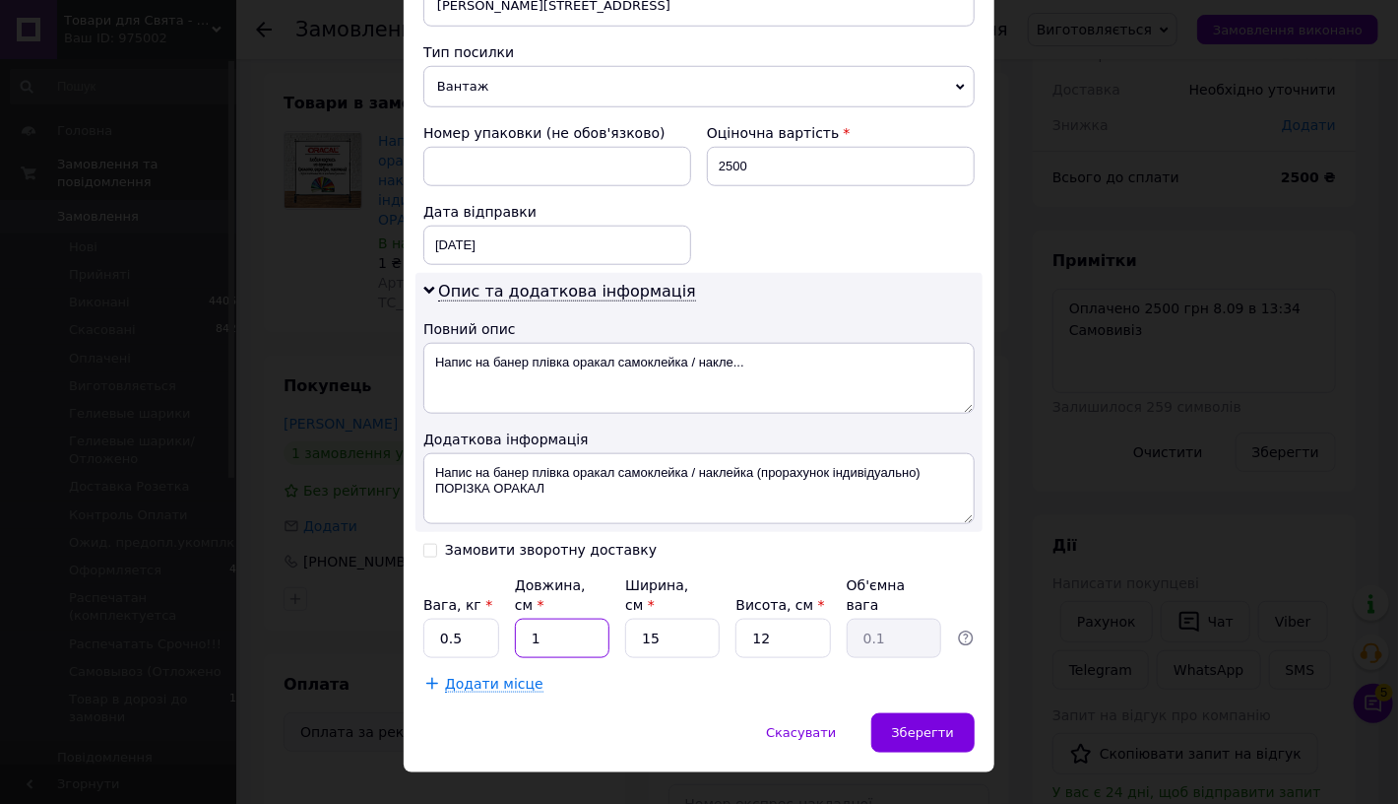
type input "0.45"
type input "100"
type input "4.5"
type input "100"
click at [671, 618] on input "15" at bounding box center [672, 637] width 95 height 39
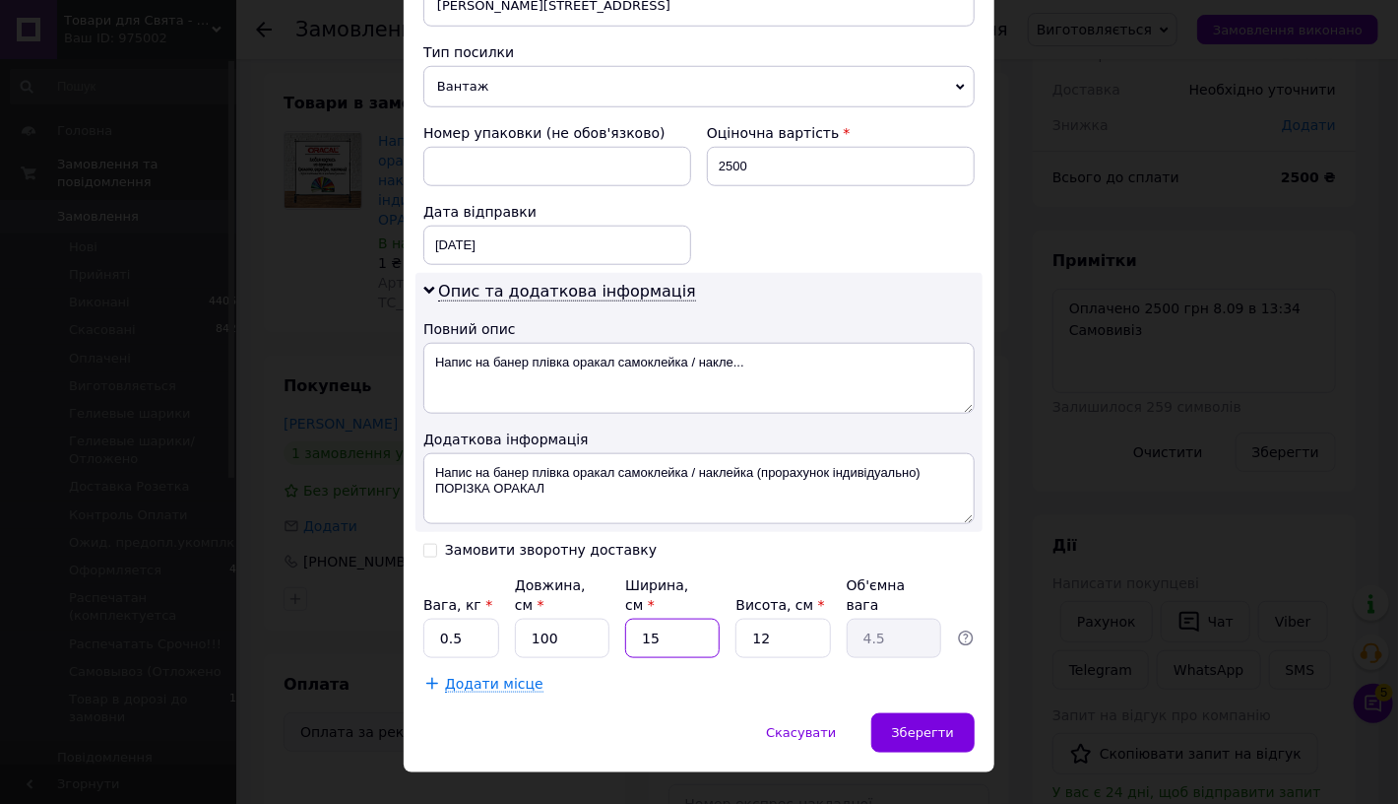
click at [671, 618] on input "15" at bounding box center [672, 637] width 95 height 39
type input "1"
type input "0.3"
type input "10"
type input "3"
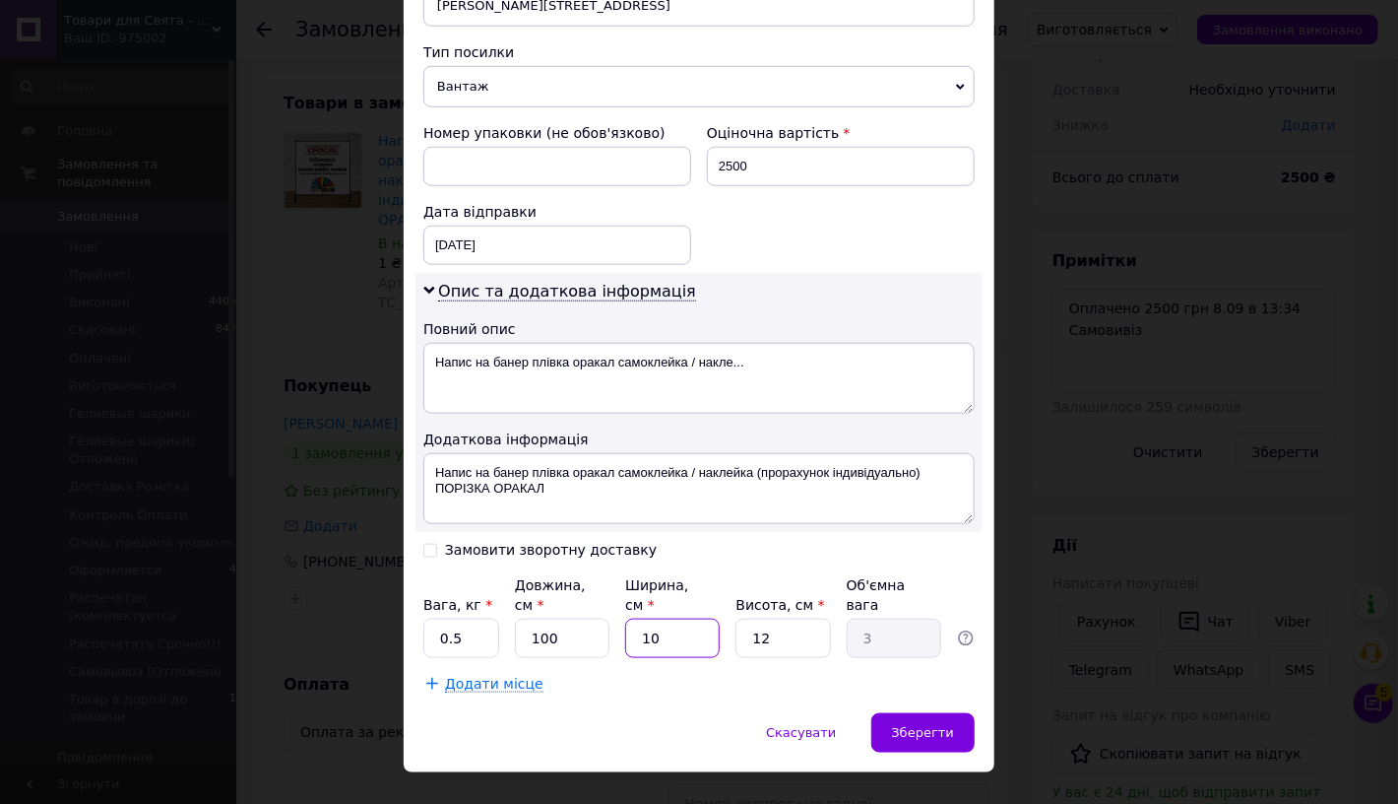
type input "10"
click at [796, 618] on input "12" at bounding box center [783, 637] width 95 height 39
type input "1"
type input "0.25"
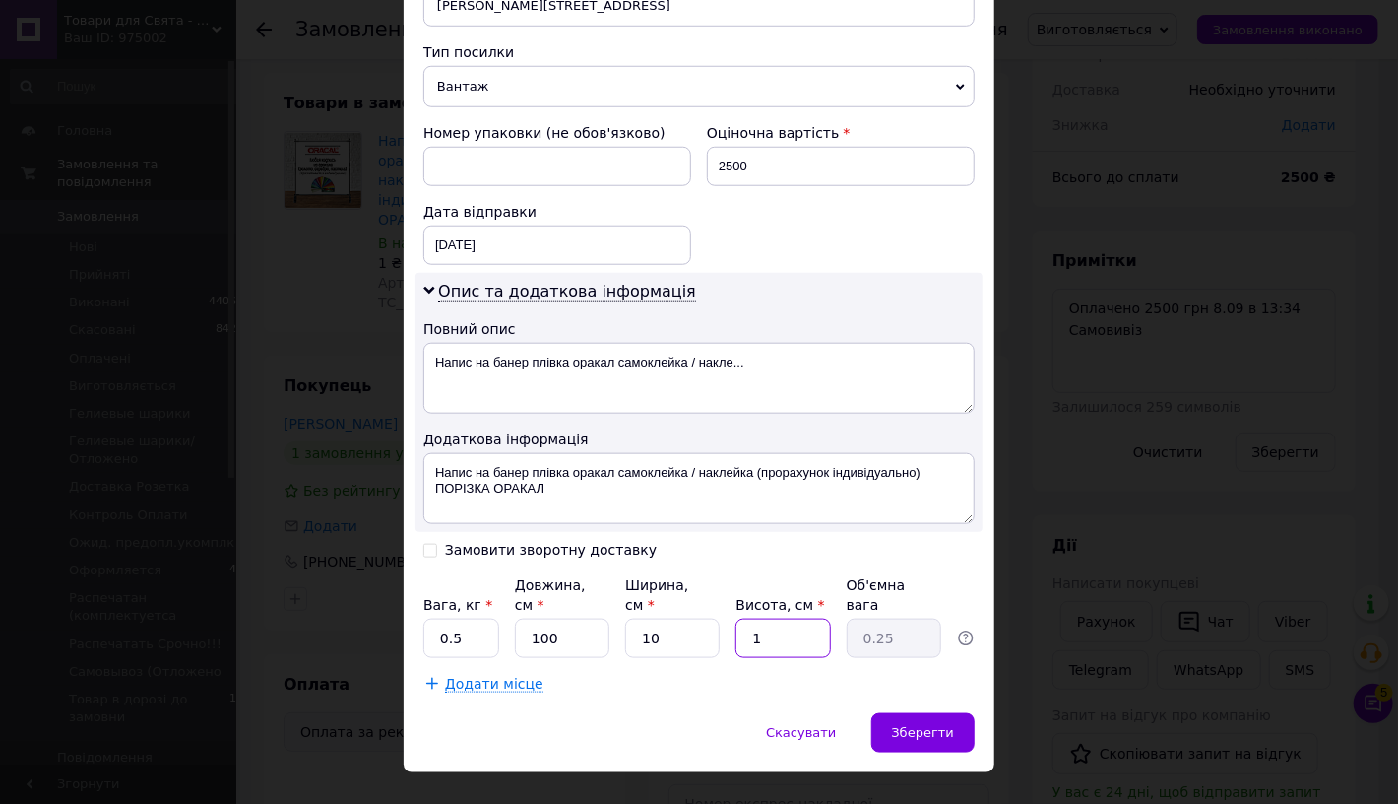
type input "10"
type input "2.5"
type input "10"
click at [936, 725] on span "Зберегти" at bounding box center [923, 732] width 62 height 15
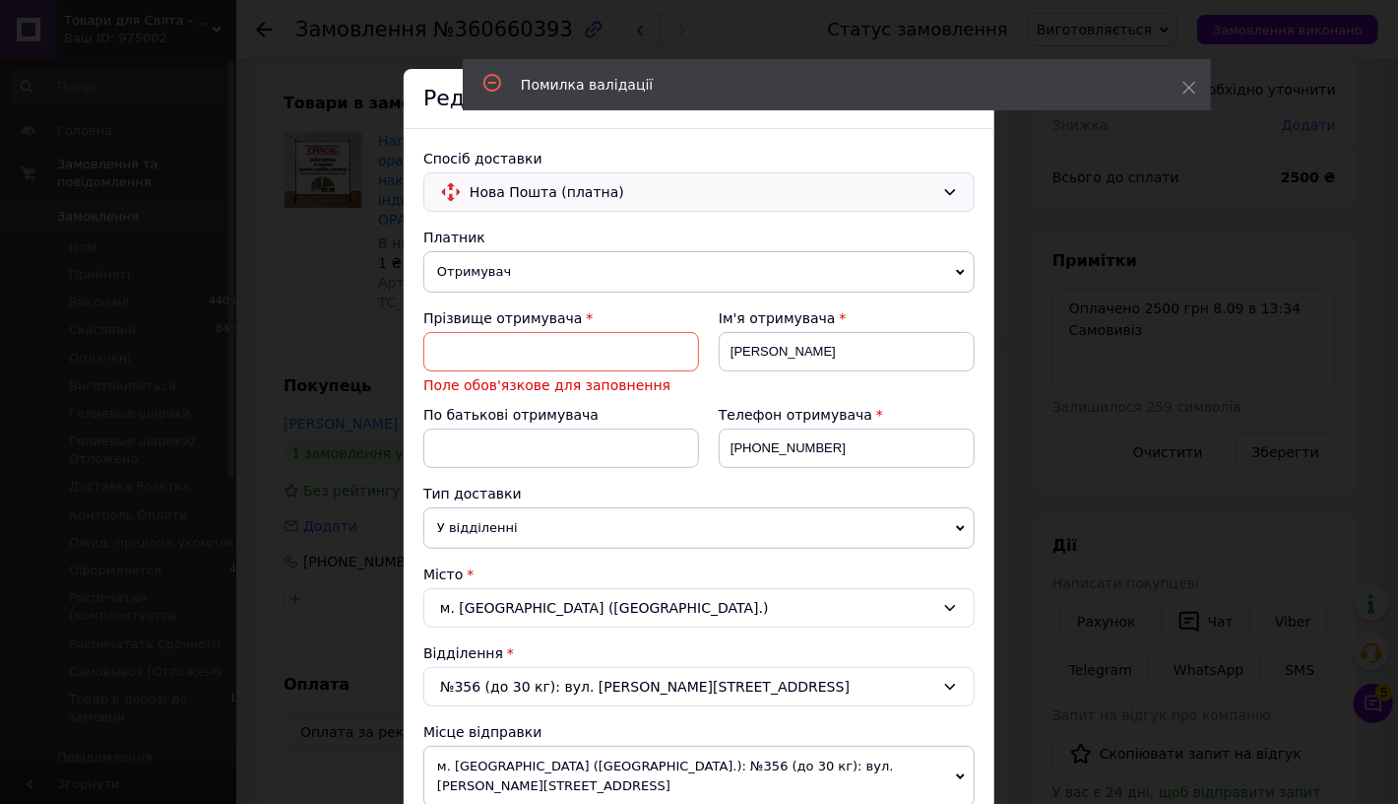
click at [535, 360] on input at bounding box center [561, 351] width 276 height 39
click at [755, 355] on input "[PERSON_NAME]" at bounding box center [847, 351] width 256 height 39
click at [537, 350] on input at bounding box center [561, 351] width 276 height 39
paste input "[PERSON_NAME]"
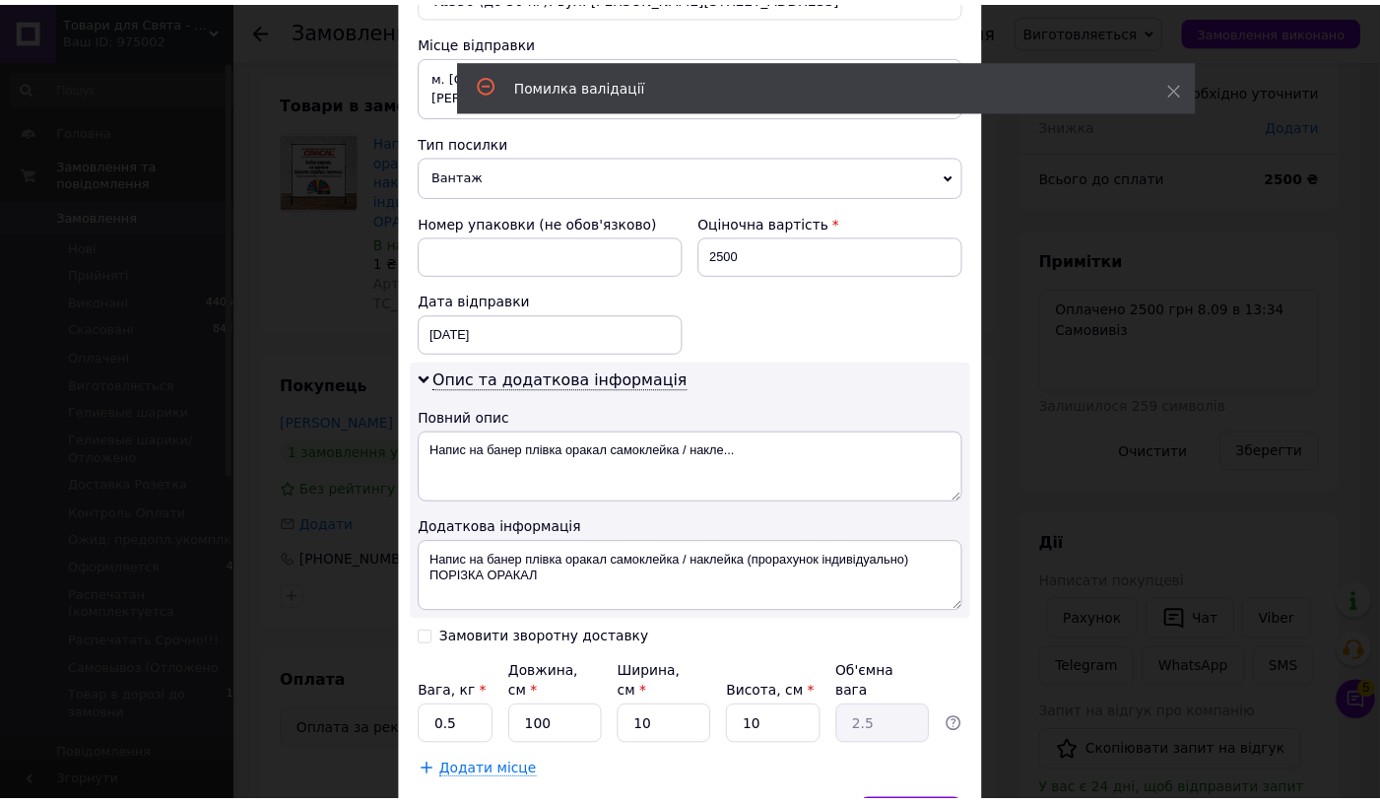
scroll to position [762, 0]
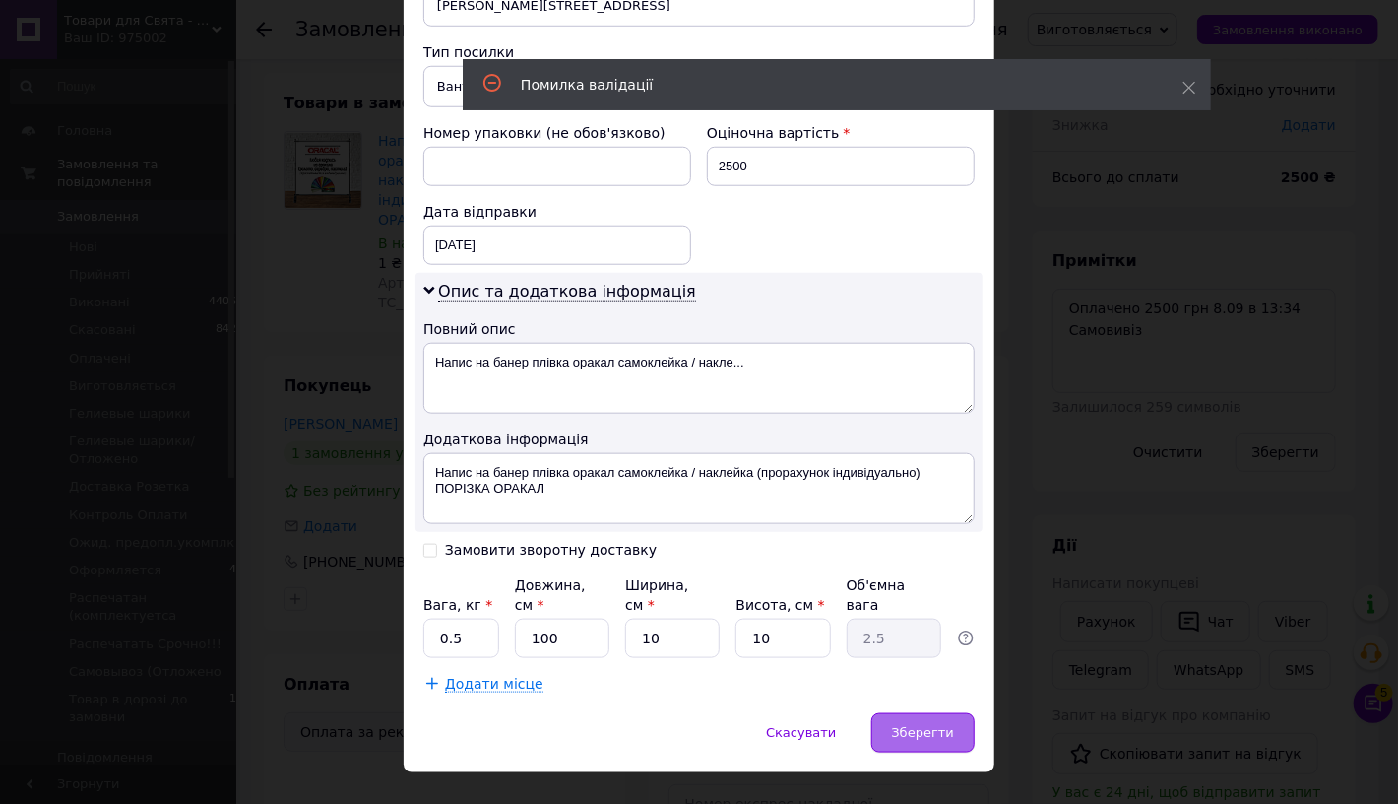
type input "[PERSON_NAME]"
click at [914, 725] on span "Зберегти" at bounding box center [923, 732] width 62 height 15
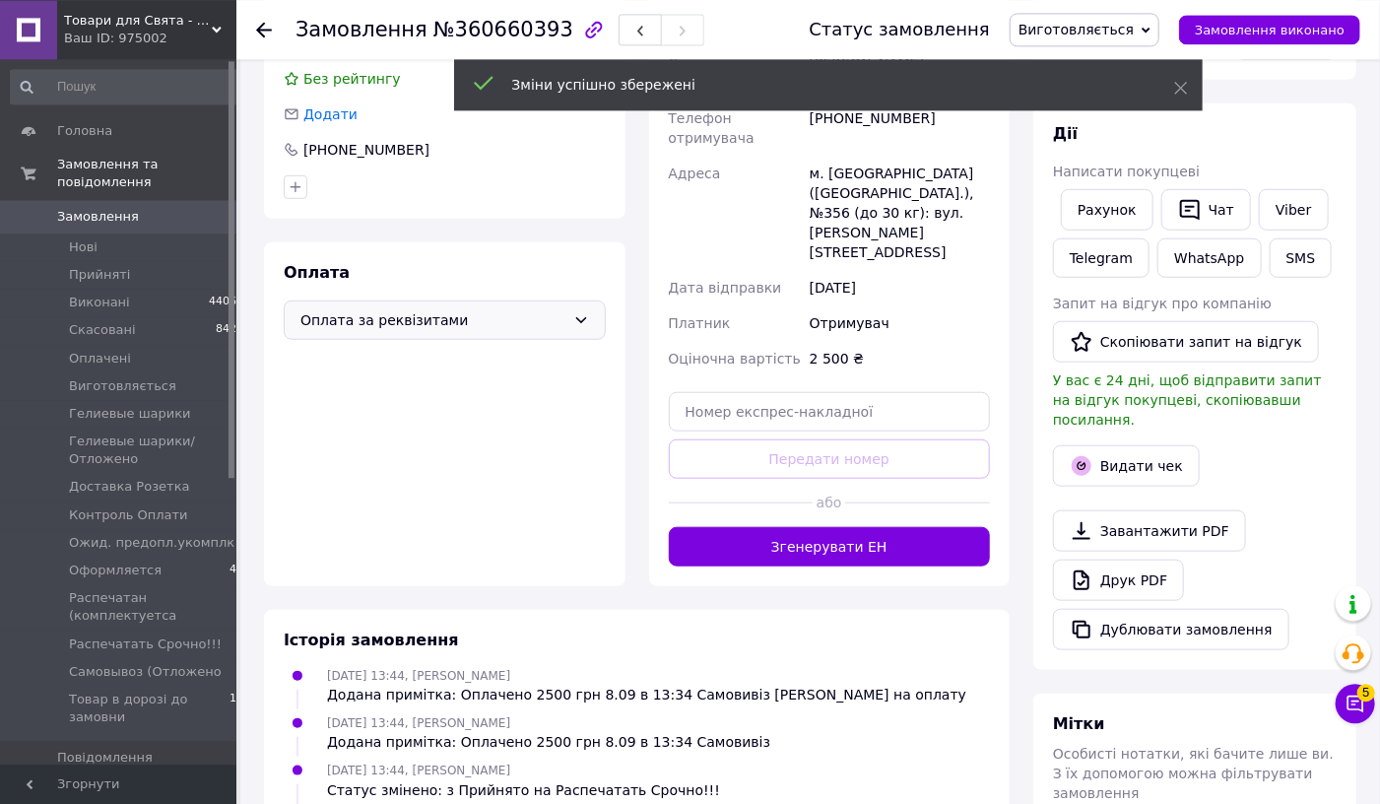
scroll to position [519, 0]
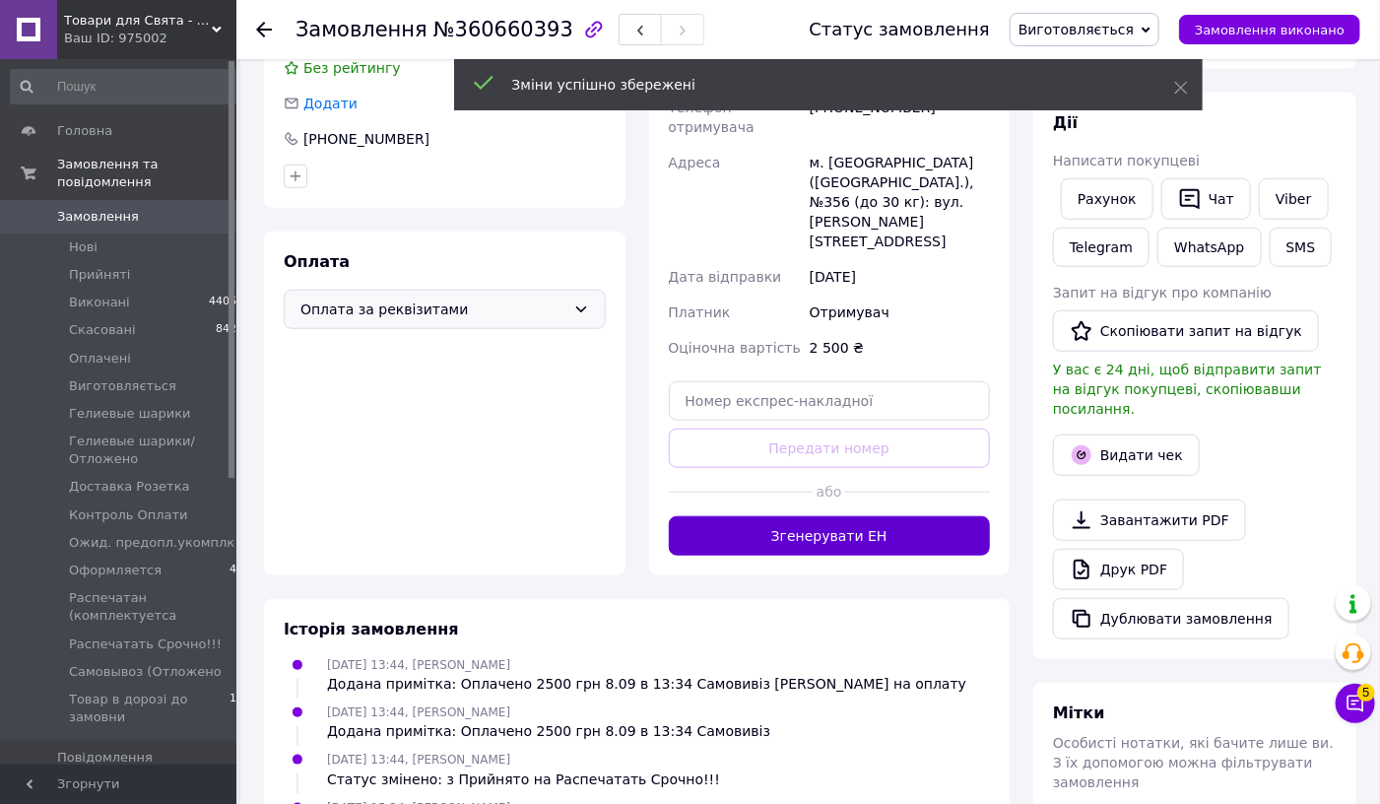
click at [827, 516] on button "Згенерувати ЕН" at bounding box center [830, 535] width 322 height 39
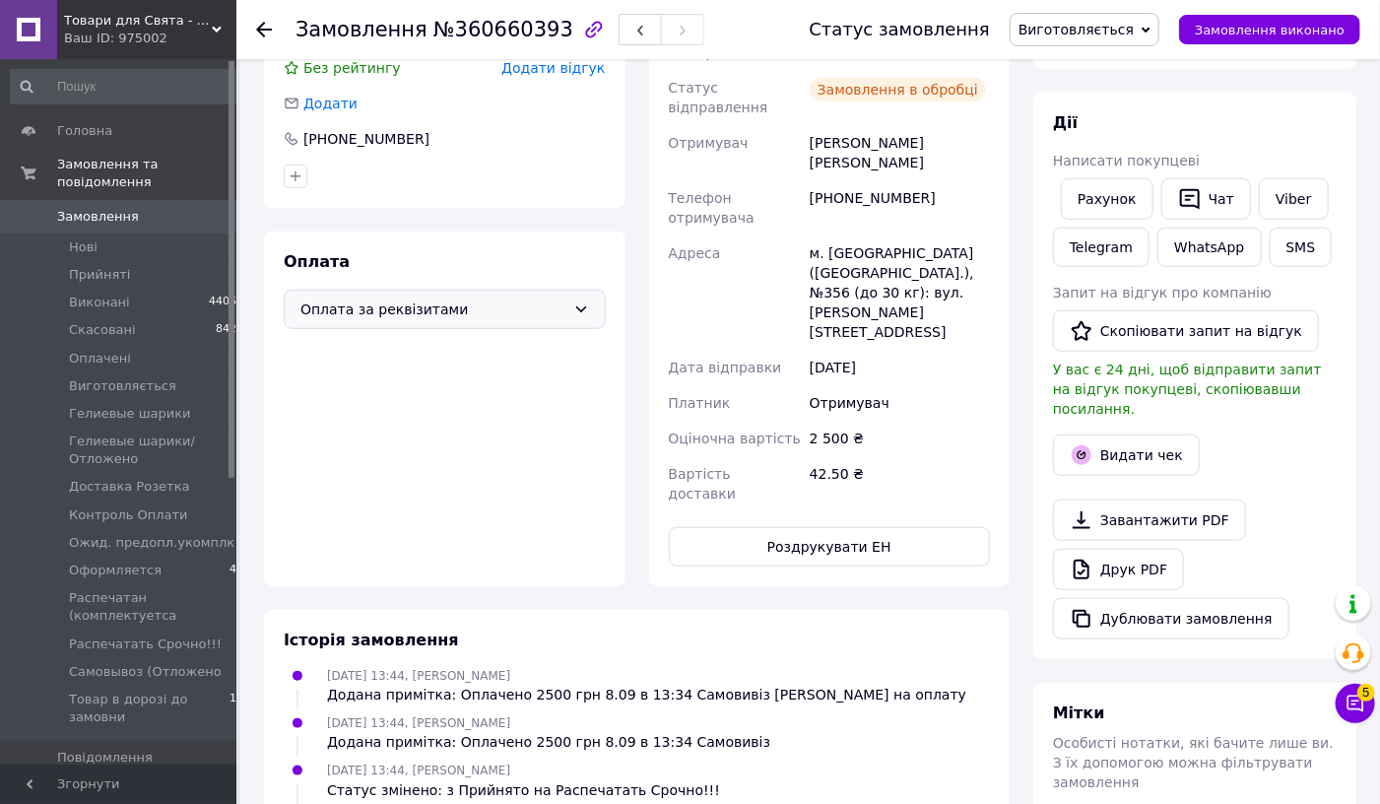
scroll to position [239, 0]
click at [1096, 29] on span "Виготовляється" at bounding box center [1075, 30] width 115 height 16
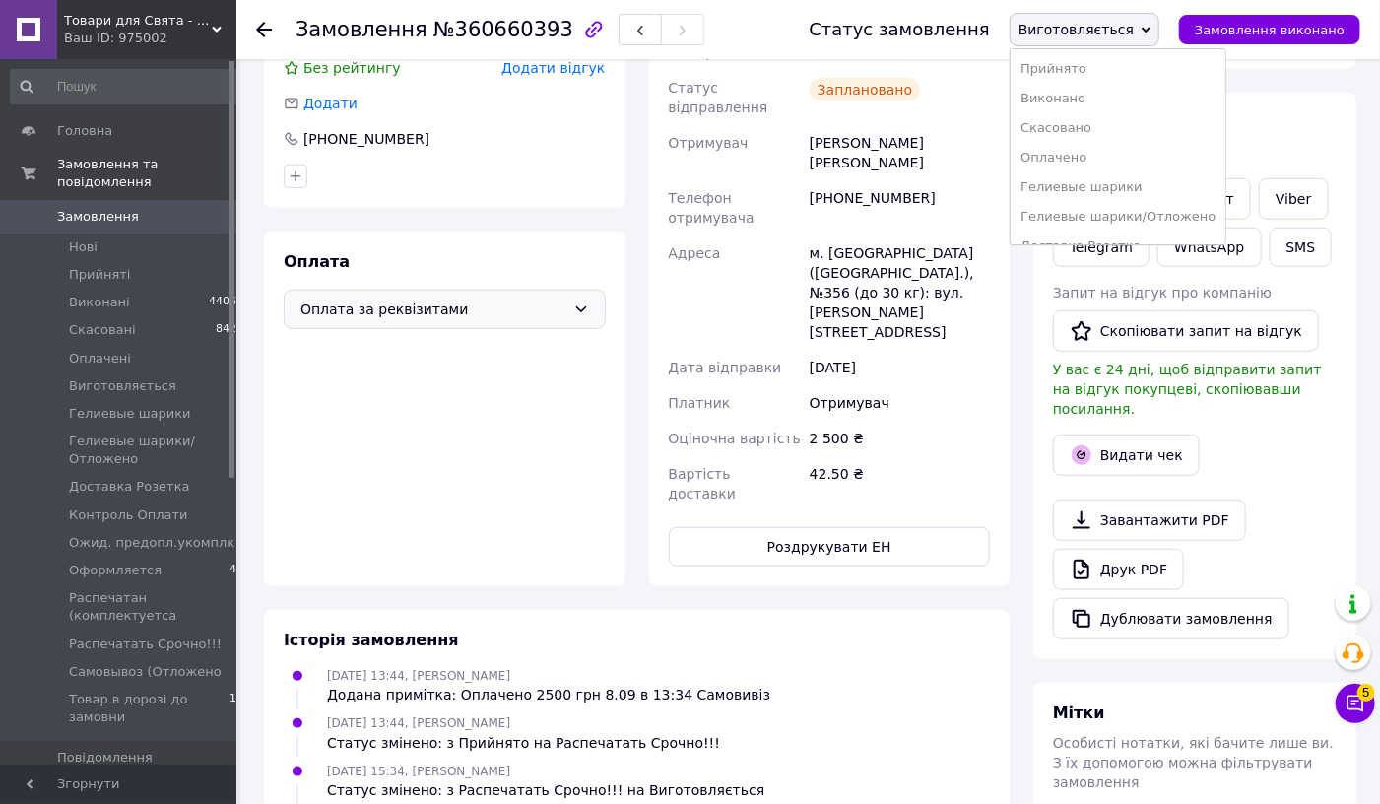
scroll to position [247, 0]
click at [1121, 180] on li "Самовывоз (Отложено" at bounding box center [1117, 195] width 215 height 30
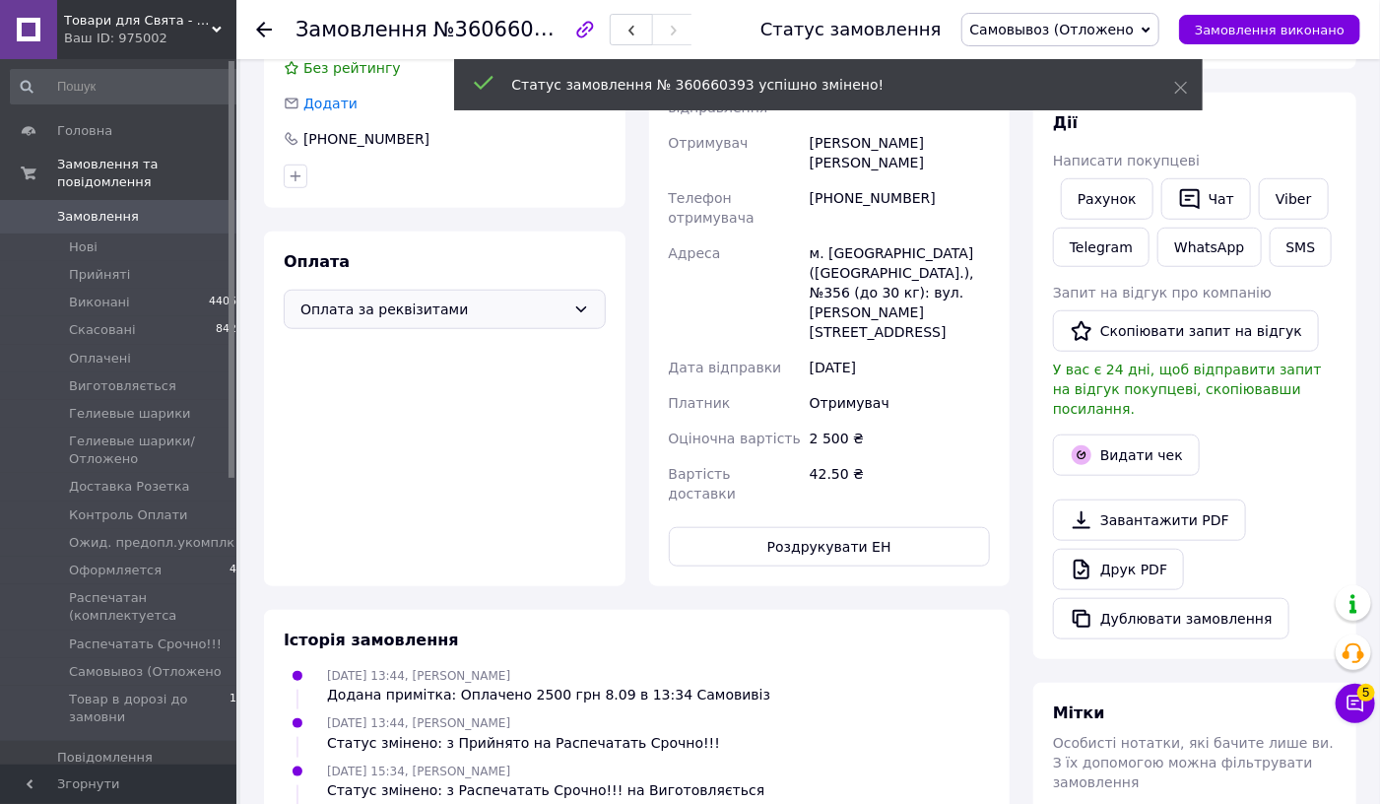
click at [819, 527] on button "Роздрукувати ЕН" at bounding box center [830, 546] width 322 height 39
